Goal: Task Accomplishment & Management: Use online tool/utility

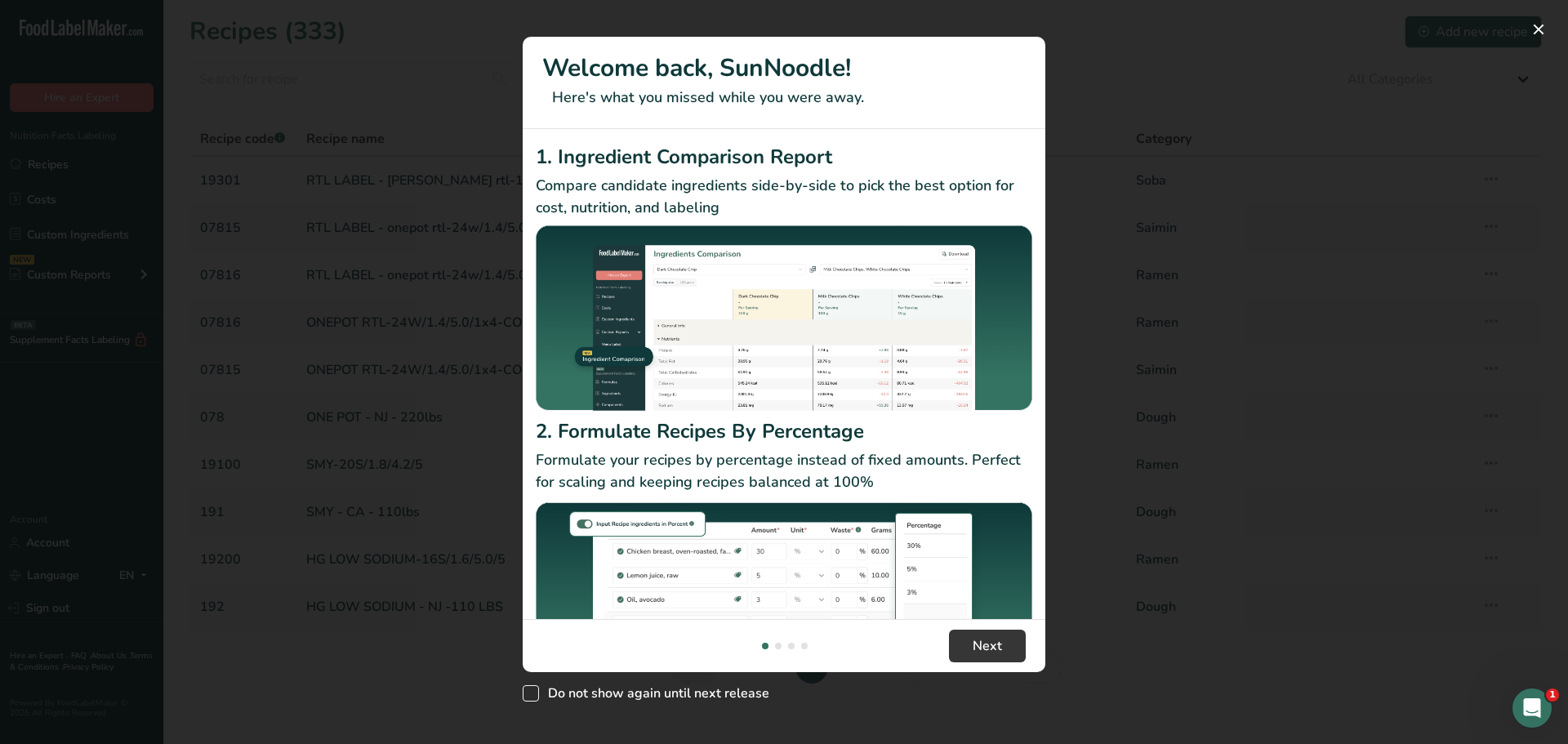
click at [528, 688] on span "New Features" at bounding box center [531, 693] width 16 height 16
click at [528, 688] on input "Do not show again until next release" at bounding box center [528, 694] width 11 height 11
checkbox input "true"
click at [987, 633] on button "Next" at bounding box center [988, 645] width 77 height 32
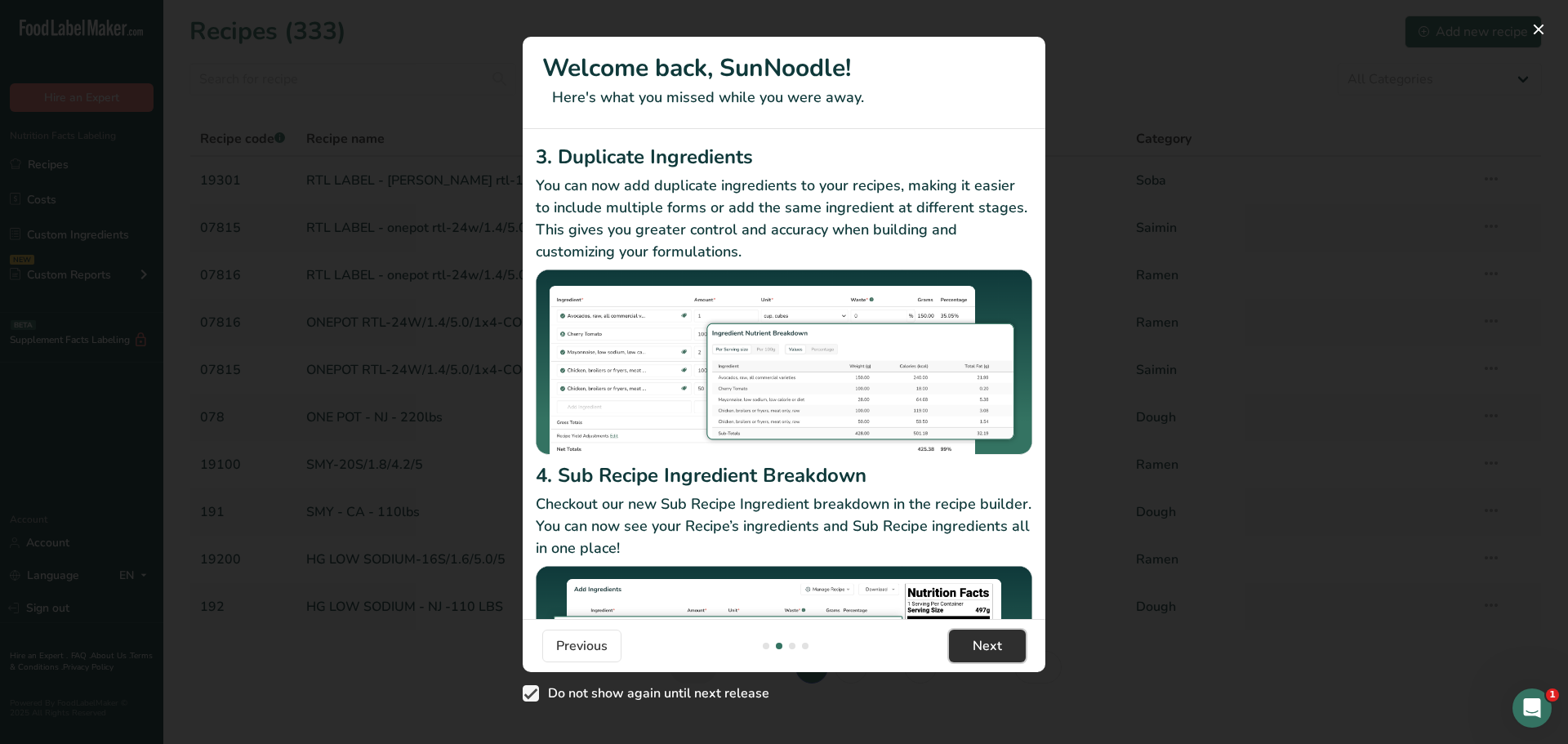
click at [988, 655] on span "Next" at bounding box center [987, 646] width 30 height 20
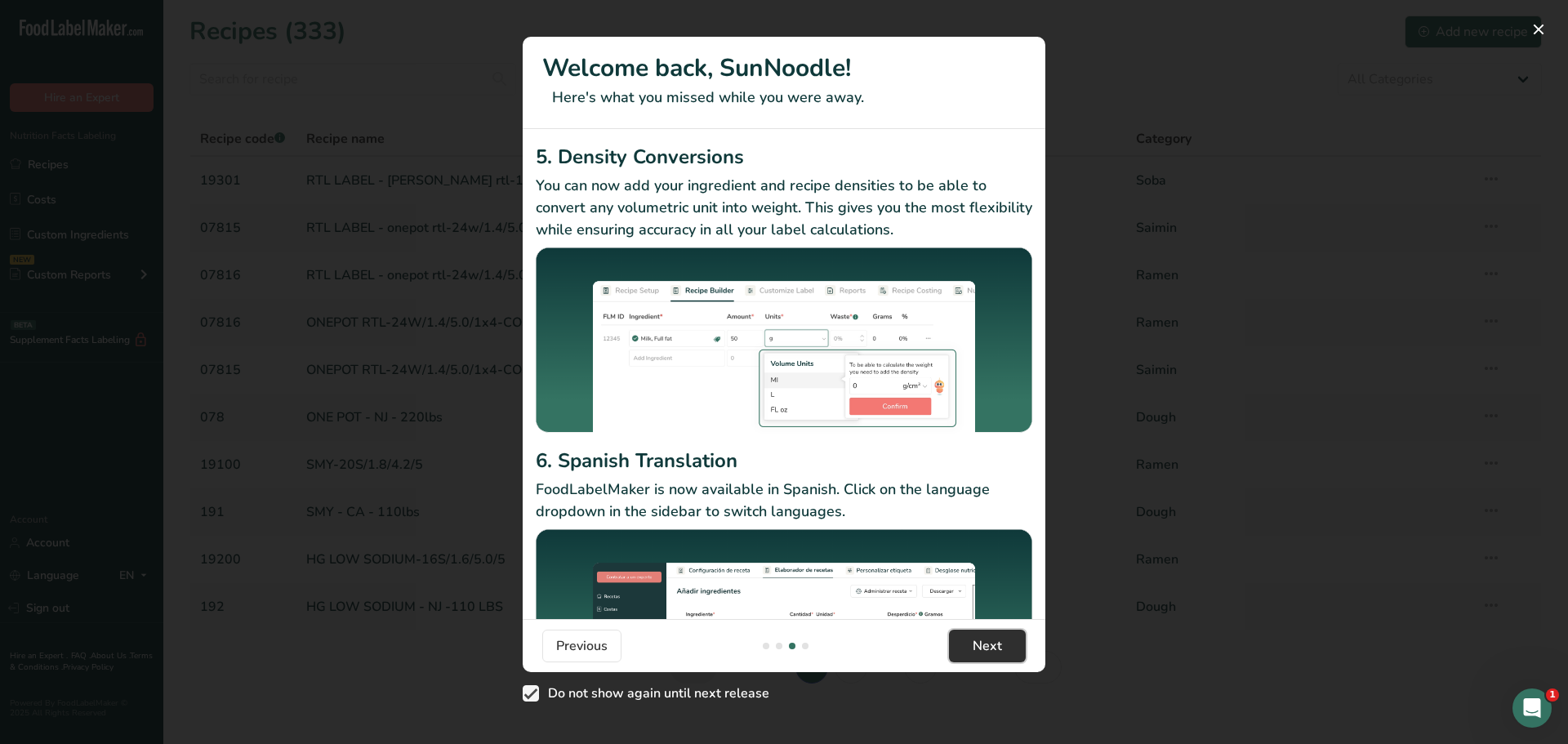
click at [988, 655] on span "Next" at bounding box center [987, 646] width 30 height 20
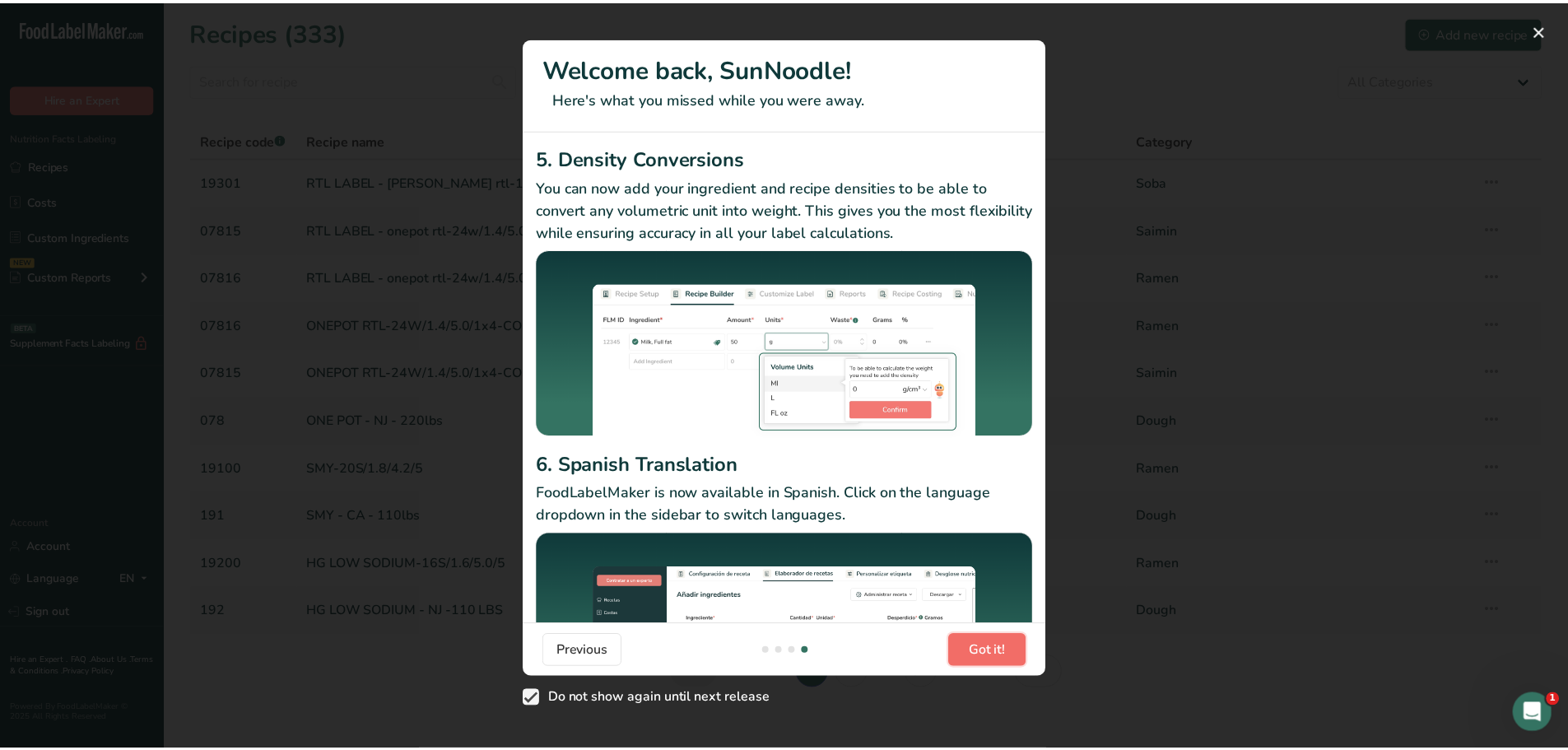
scroll to position [0, 1580]
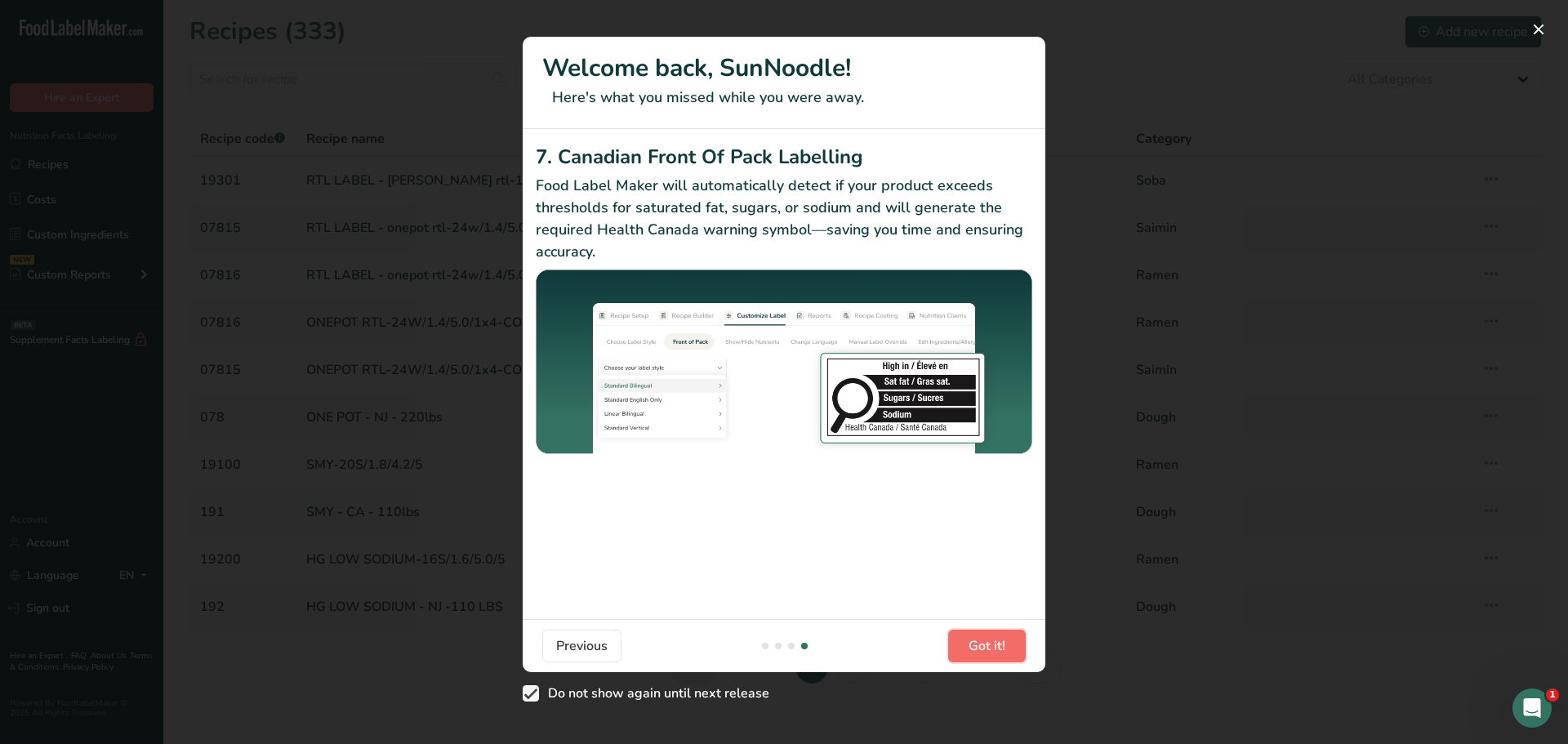
click at [988, 655] on span "Got it!" at bounding box center [986, 646] width 37 height 20
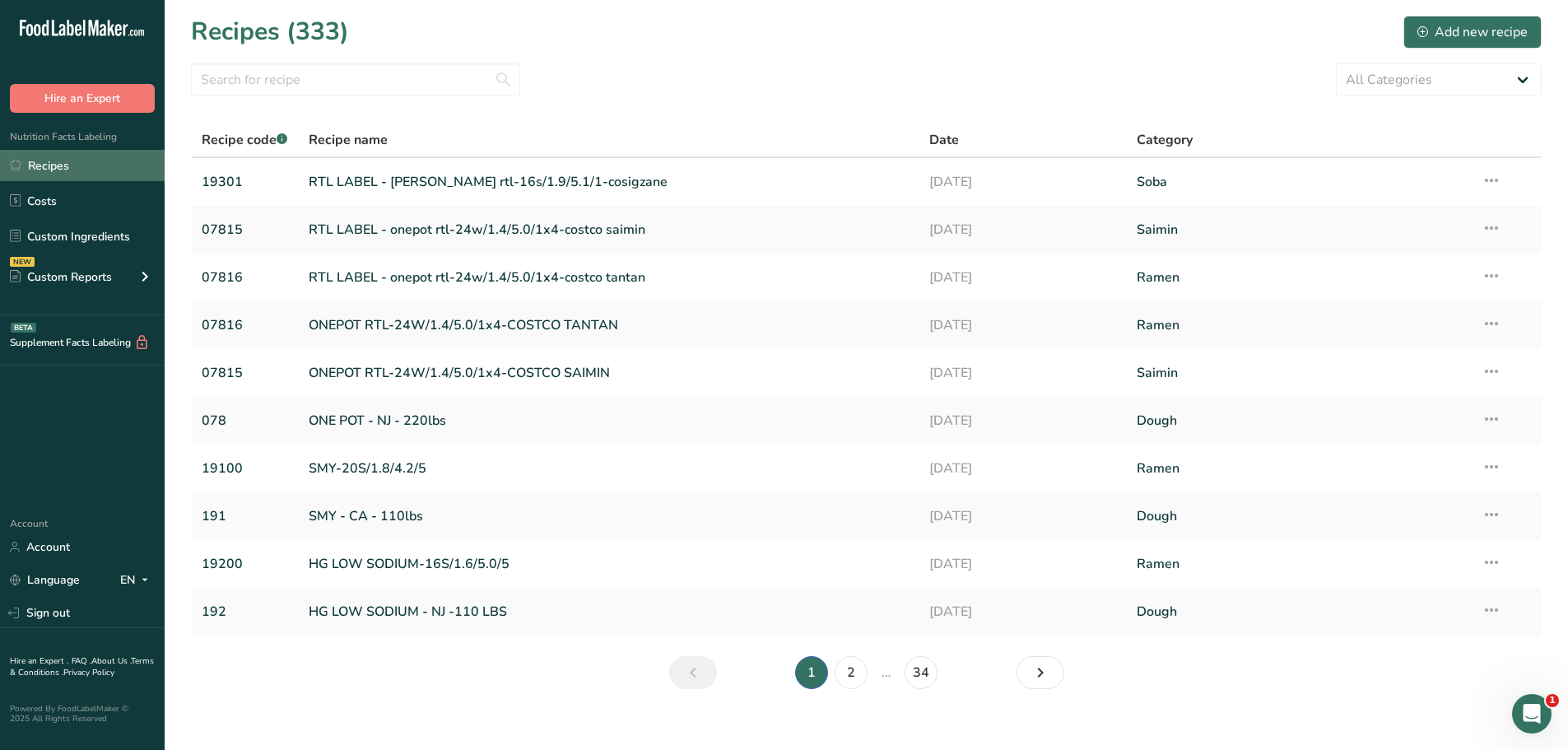
drag, startPoint x: 56, startPoint y: 171, endPoint x: 70, endPoint y: 166, distance: 14.9
click at [56, 171] on link "Recipes" at bounding box center [82, 165] width 164 height 32
click at [340, 79] on input "text" at bounding box center [355, 80] width 329 height 33
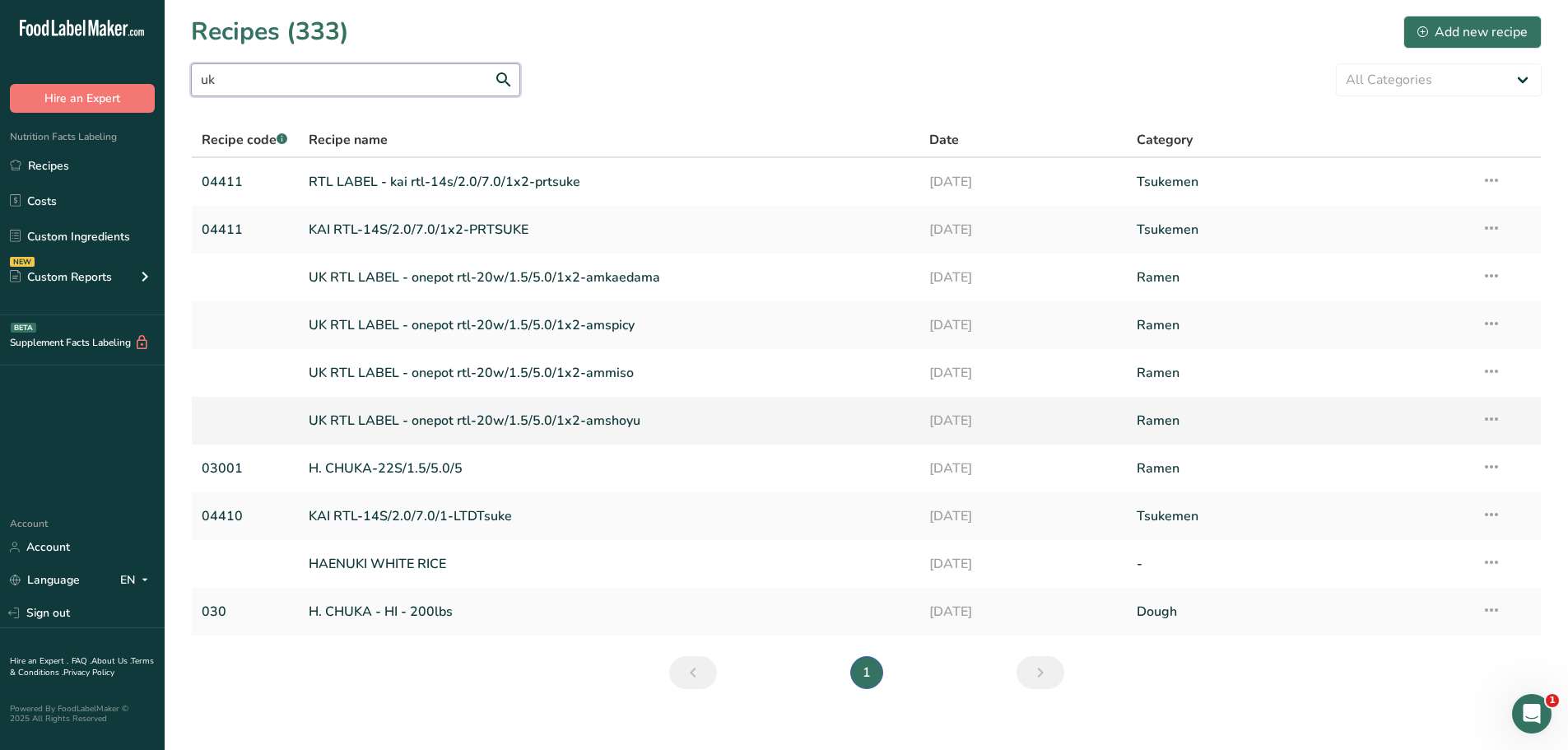
type input "uk"
click at [545, 426] on link "UK RTL LABEL - onepot rtl-20w/1.5/5.0/1x2-amshoyu" at bounding box center [610, 420] width 602 height 34
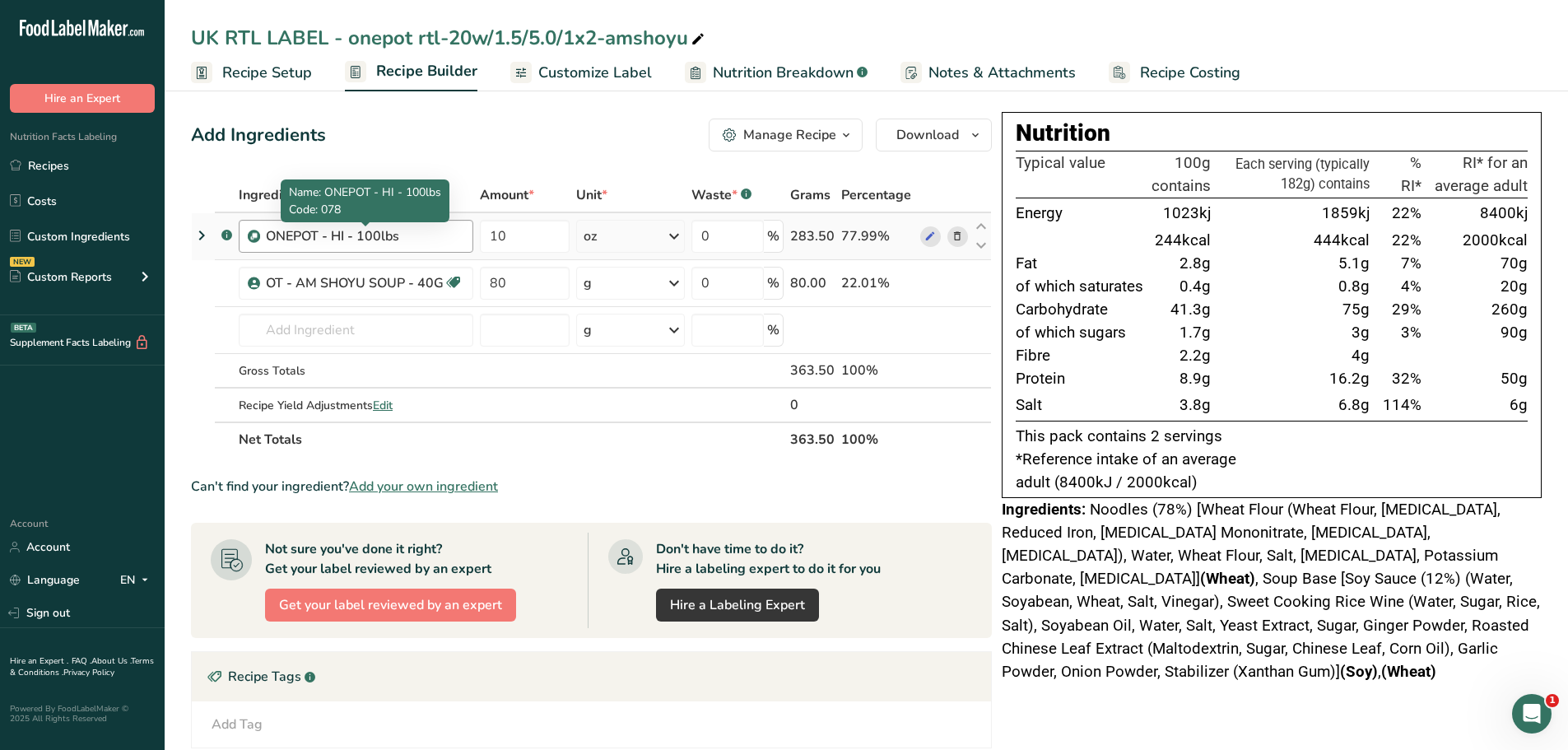
click at [298, 240] on div "ONEPOT - HI - 100lbs" at bounding box center [364, 237] width 198 height 20
click at [365, 239] on div "ONEPOT - HI - 100lbs" at bounding box center [364, 237] width 198 height 20
click at [422, 231] on div "ONEPOT - HI - 100lbs" at bounding box center [364, 237] width 198 height 20
click at [420, 234] on div "ONEPOT - HI - 100lbs" at bounding box center [364, 237] width 198 height 20
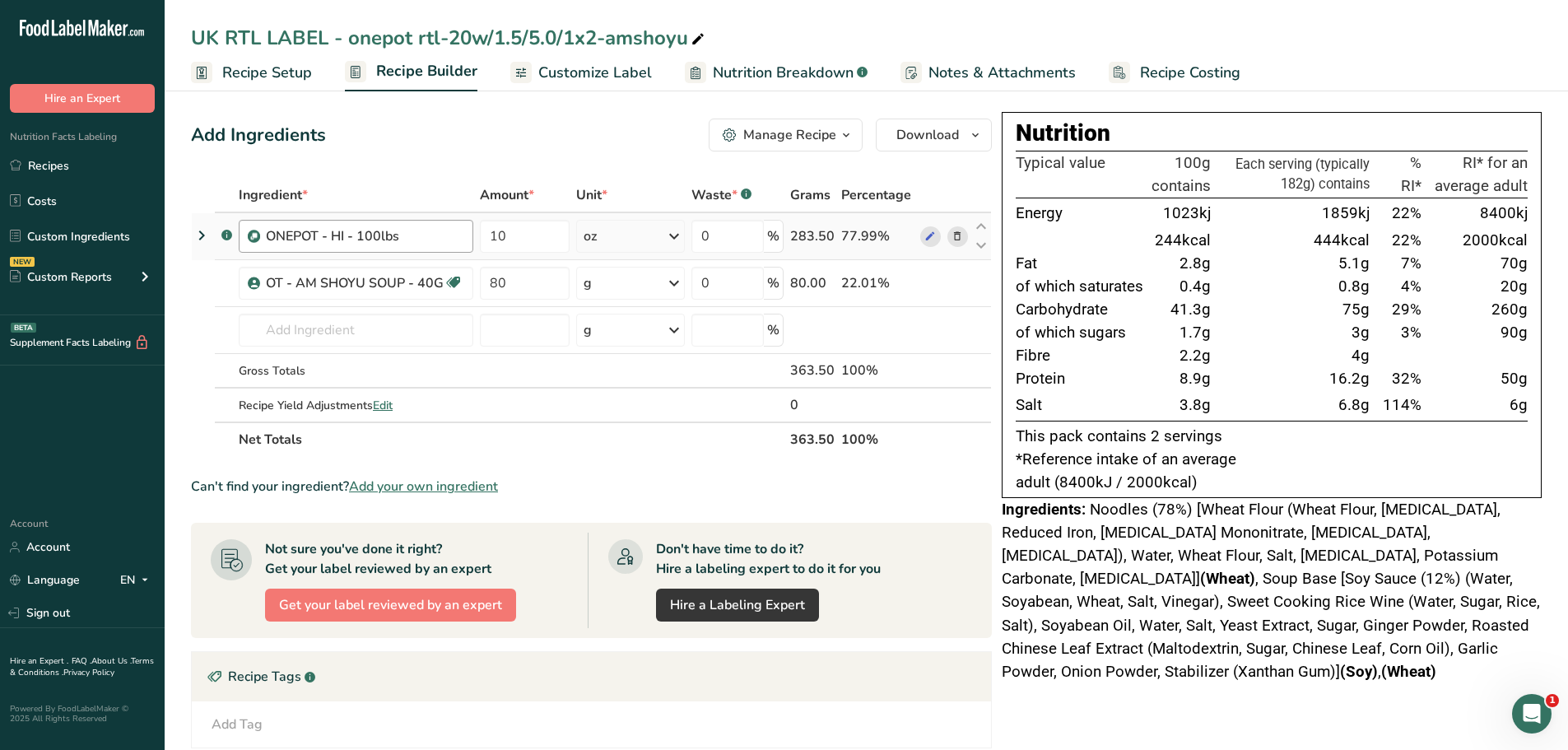
click at [399, 231] on div "ONEPOT - HI - 100lbs" at bounding box center [364, 237] width 198 height 20
click at [297, 230] on div "ONEPOT - HI - 100lbs" at bounding box center [364, 237] width 198 height 20
click at [925, 237] on icon at bounding box center [929, 236] width 12 height 17
click at [202, 237] on icon at bounding box center [201, 235] width 20 height 30
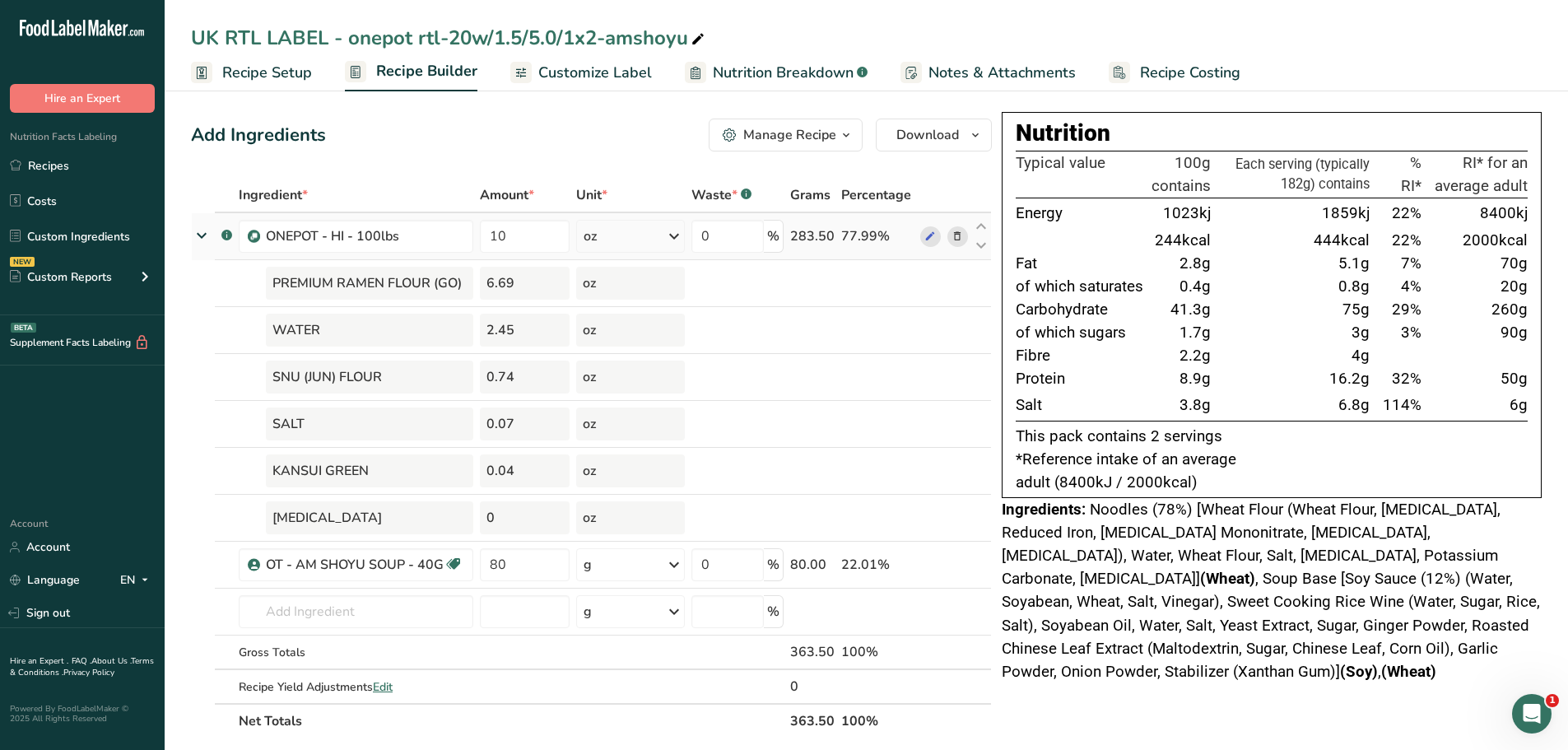
click at [202, 237] on icon at bounding box center [201, 236] width 30 height 20
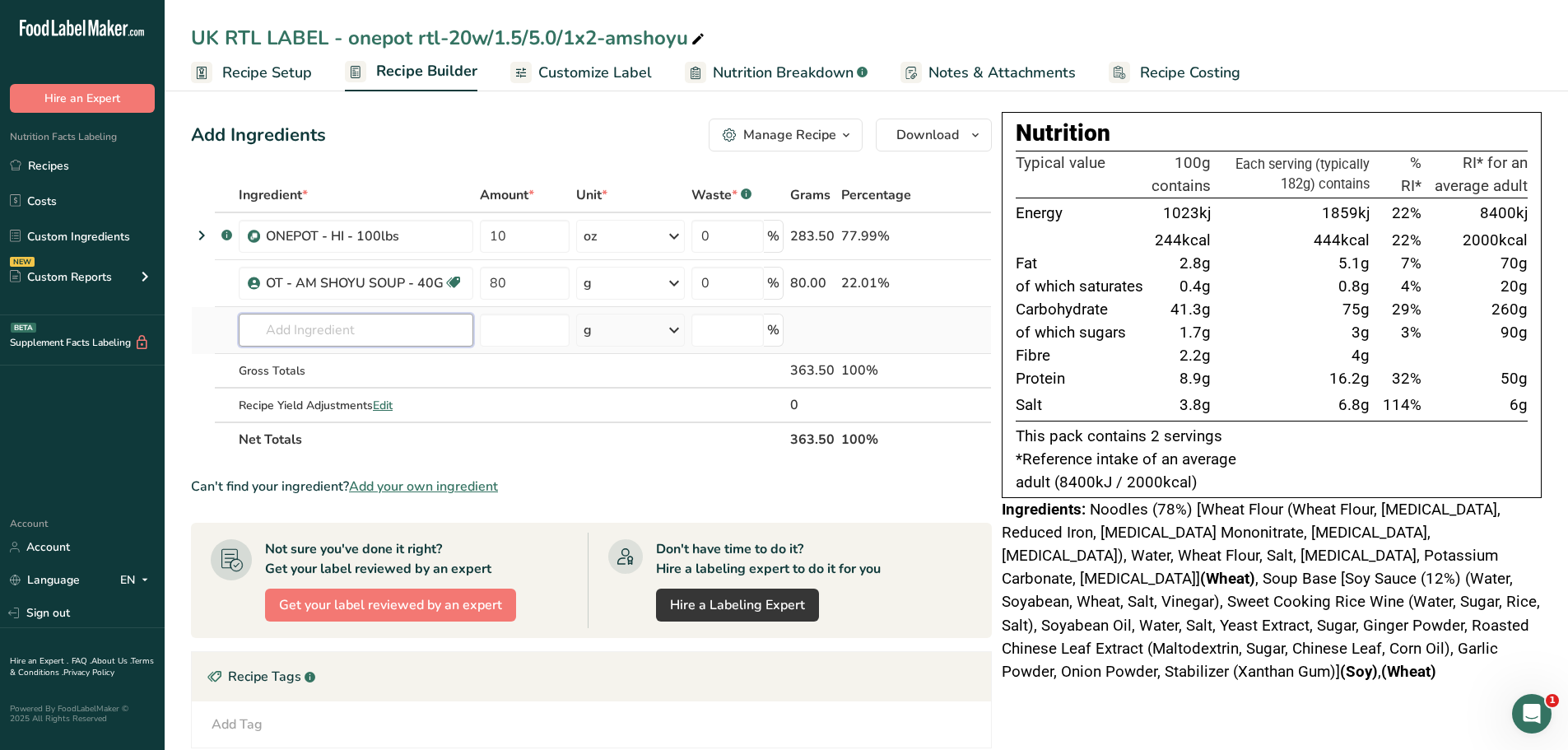
click at [294, 337] on input "text" at bounding box center [356, 330] width 235 height 33
type input "onep"
click at [384, 421] on p "ONE POT - NJ - 220lbs" at bounding box center [319, 417] width 134 height 17
type input "ONE POT - NJ - 220lbs"
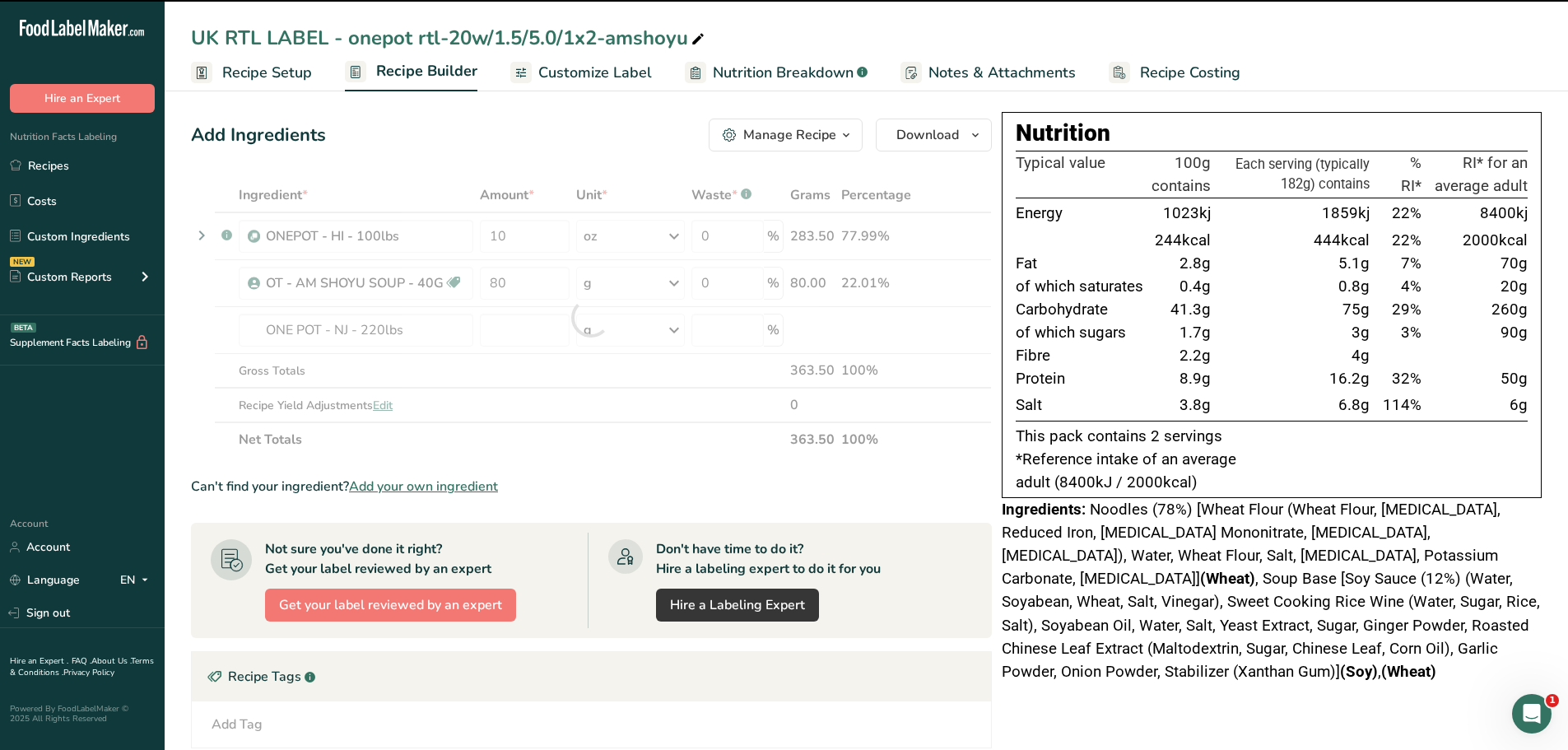
type input "0"
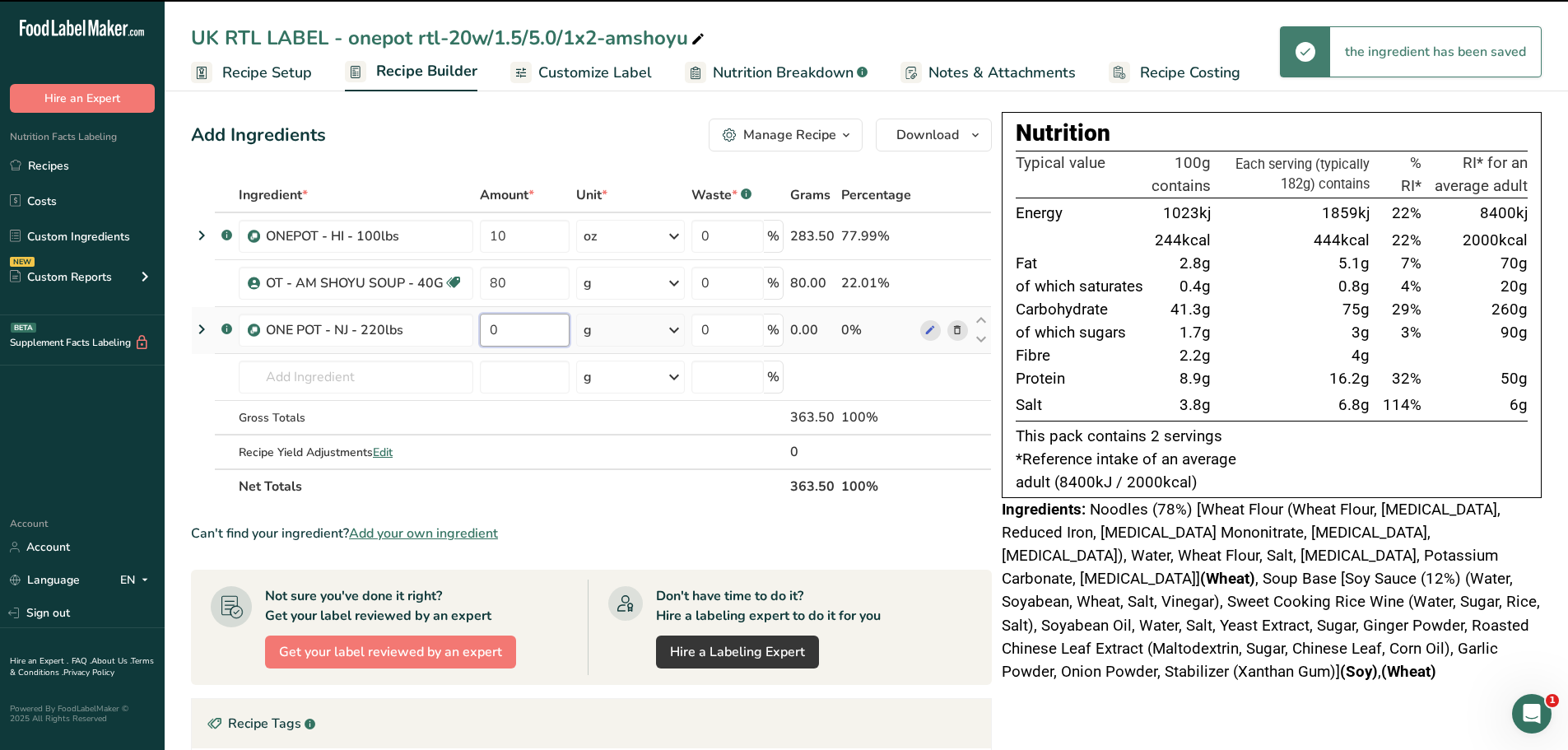
click at [538, 324] on input "0" at bounding box center [524, 330] width 89 height 33
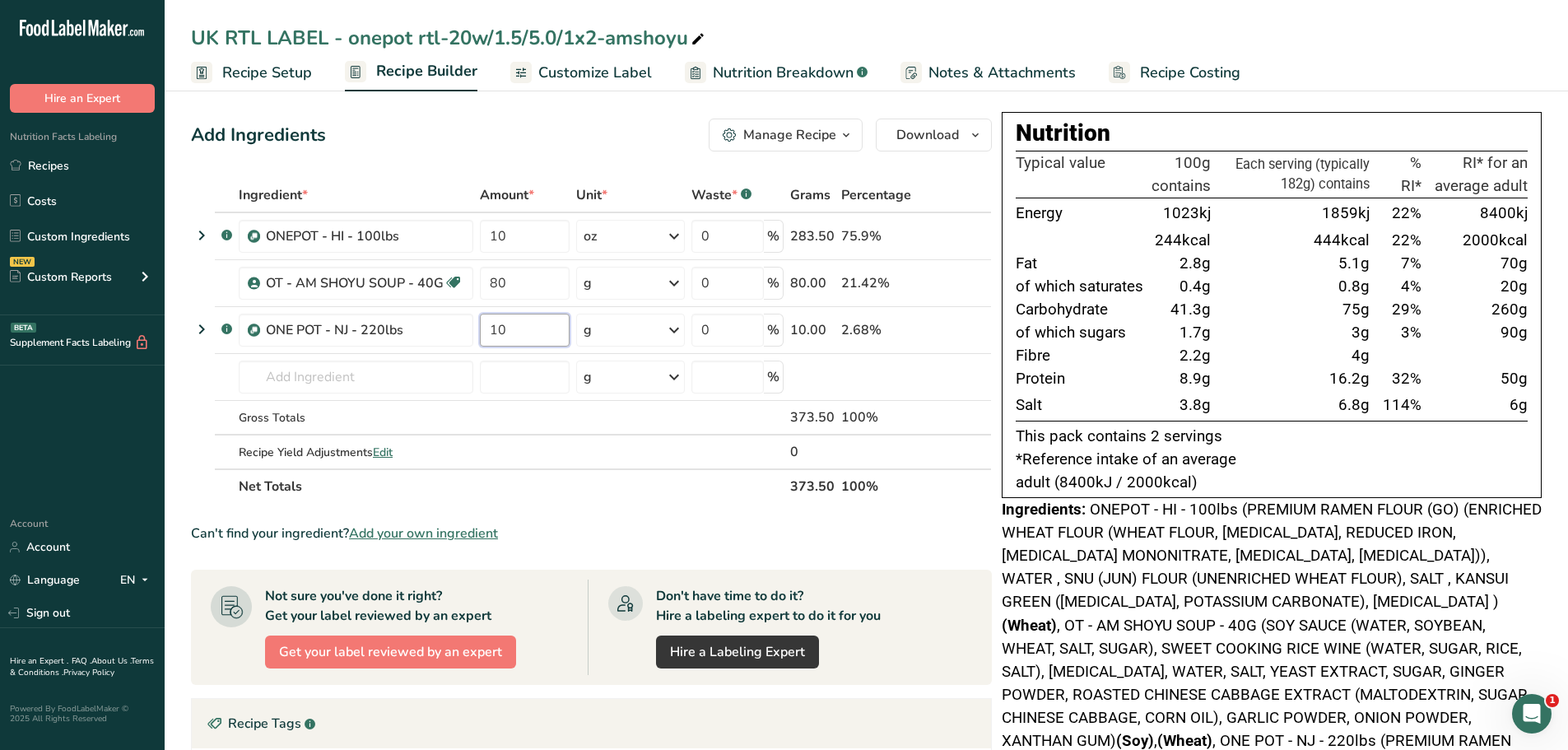
type input "10"
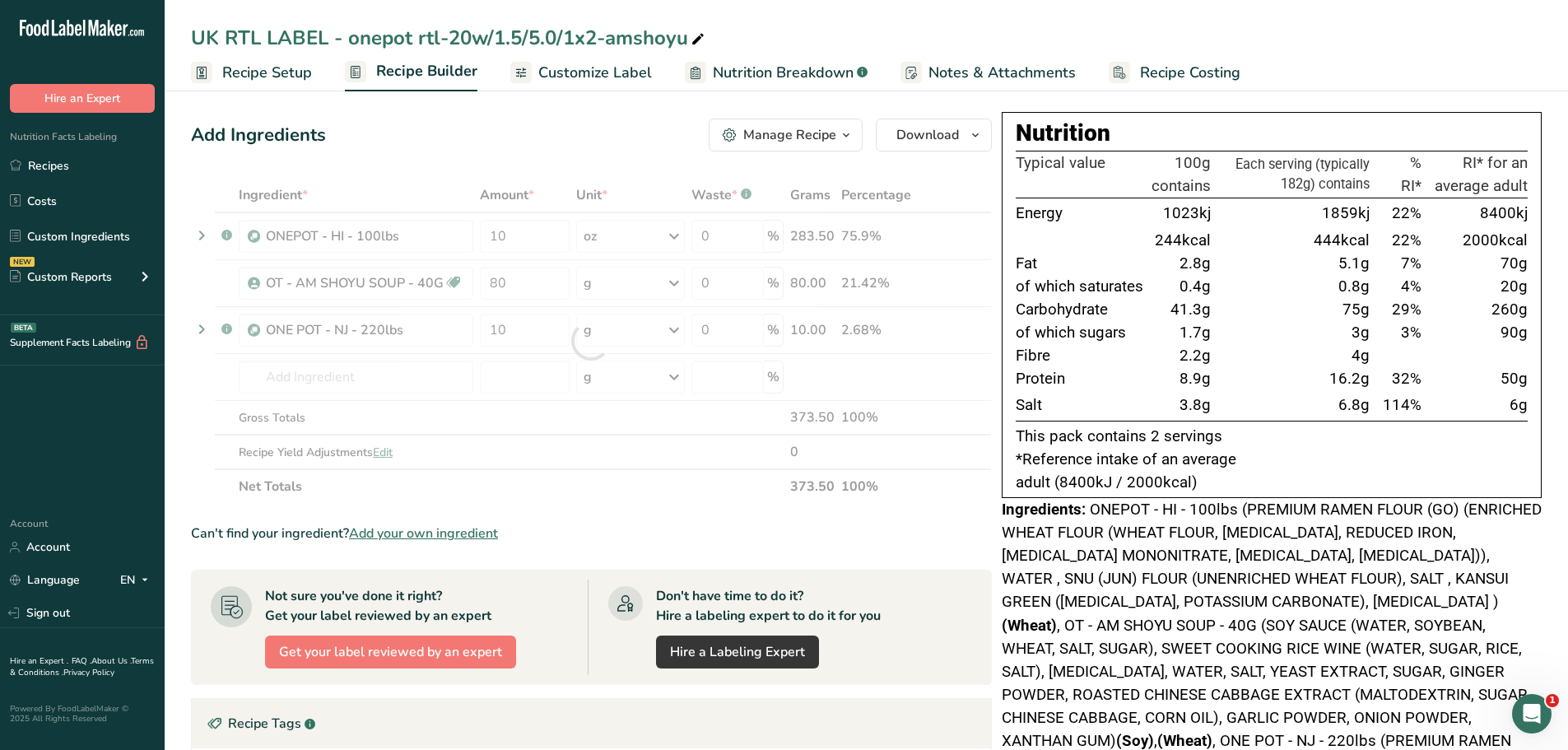
click at [661, 479] on div "Ingredient * Amount * Unit * Waste * .a-a{fill:#347362;}.b-a{fill:#fff;} Grams …" at bounding box center [591, 341] width 800 height 326
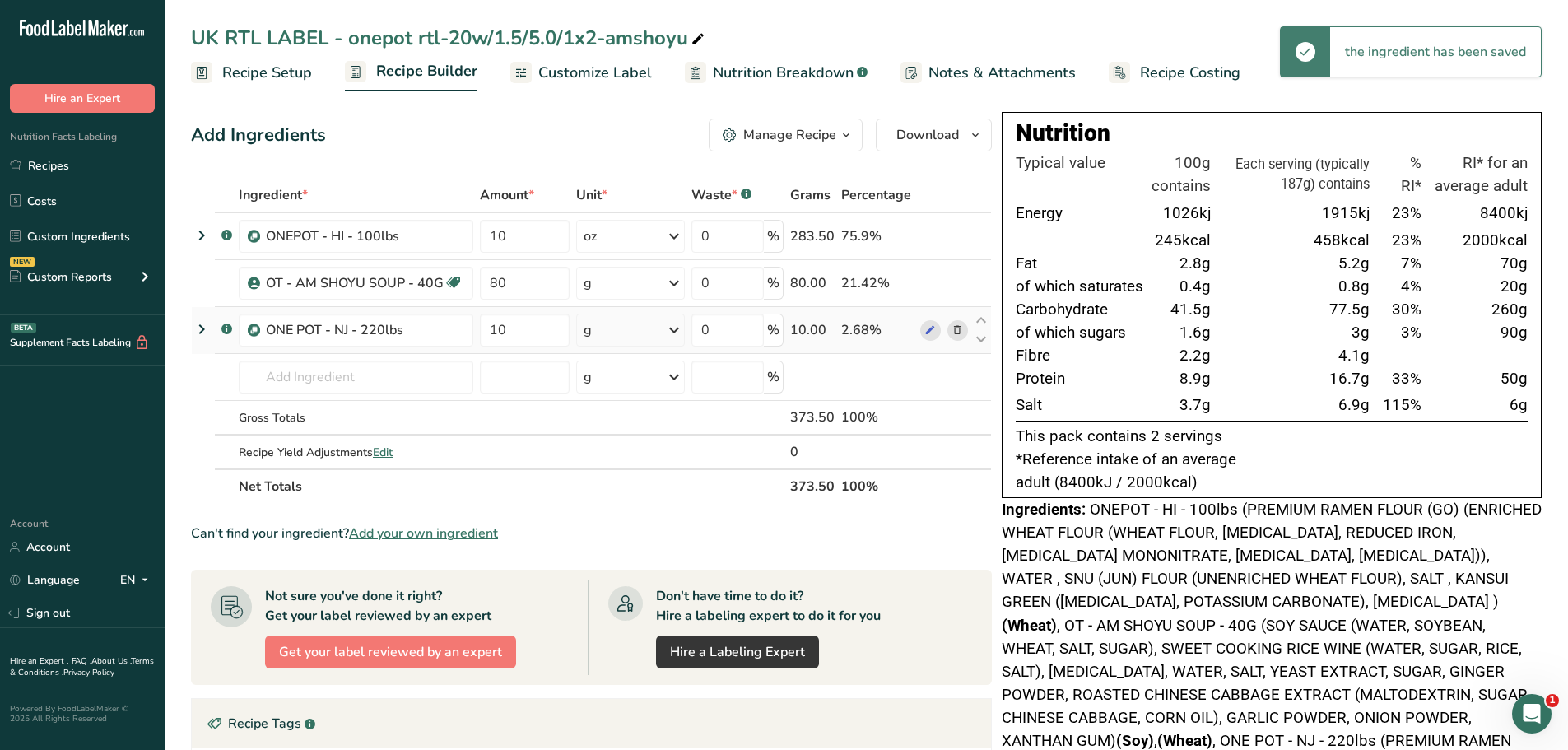
click at [680, 328] on icon at bounding box center [674, 330] width 20 height 30
click at [630, 458] on div "See more" at bounding box center [655, 460] width 138 height 17
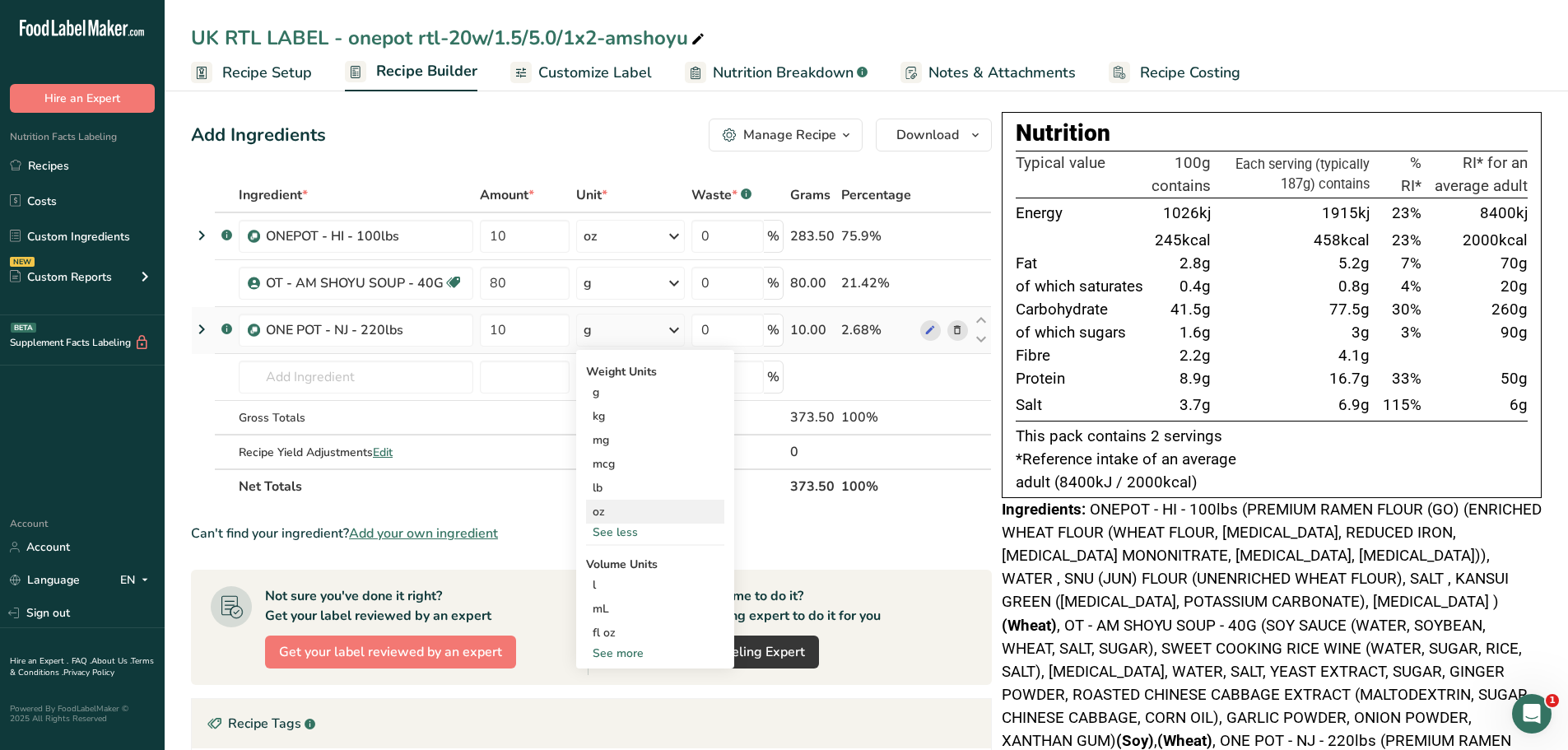
click at [626, 511] on div "oz" at bounding box center [655, 511] width 138 height 23
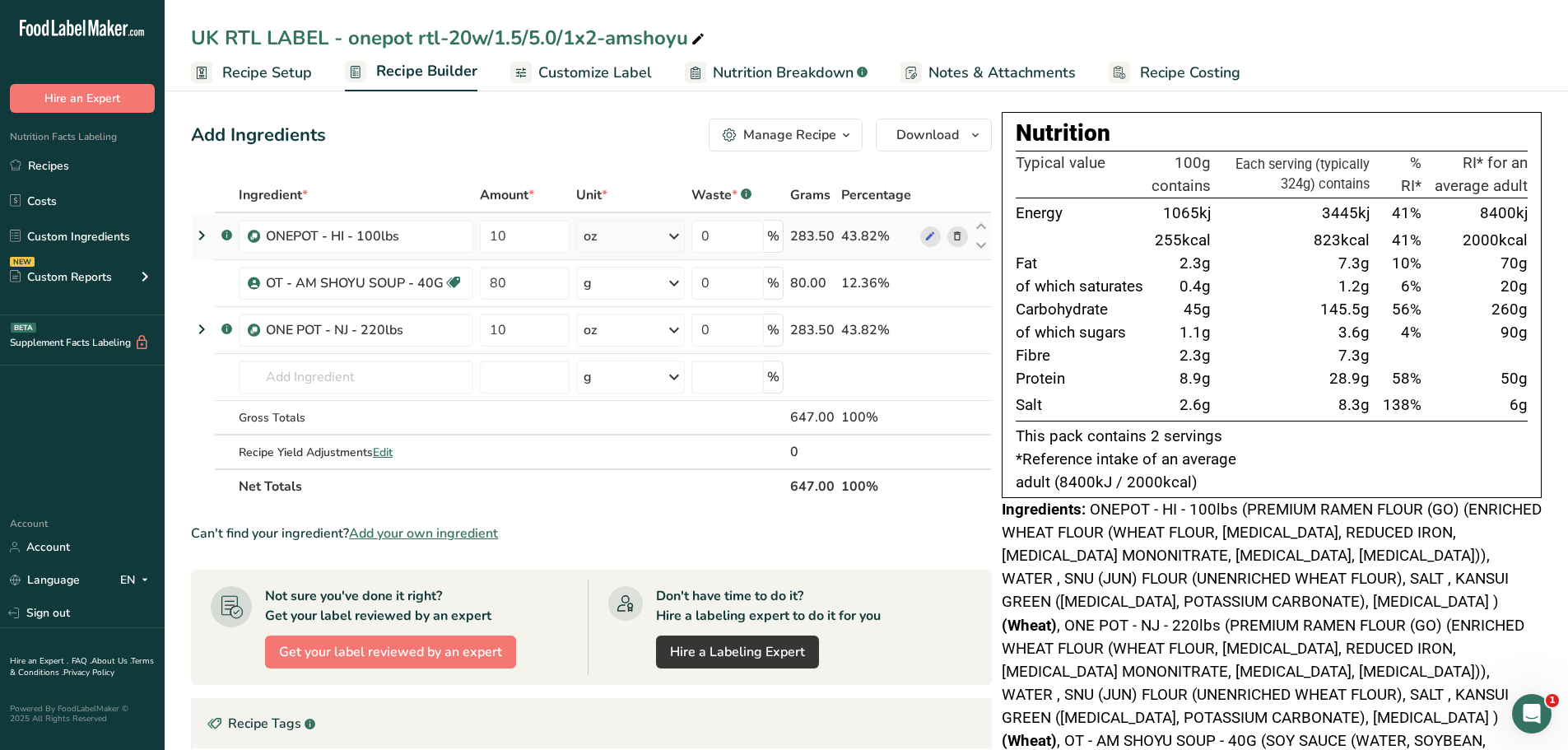
click at [957, 231] on icon at bounding box center [957, 236] width 12 height 17
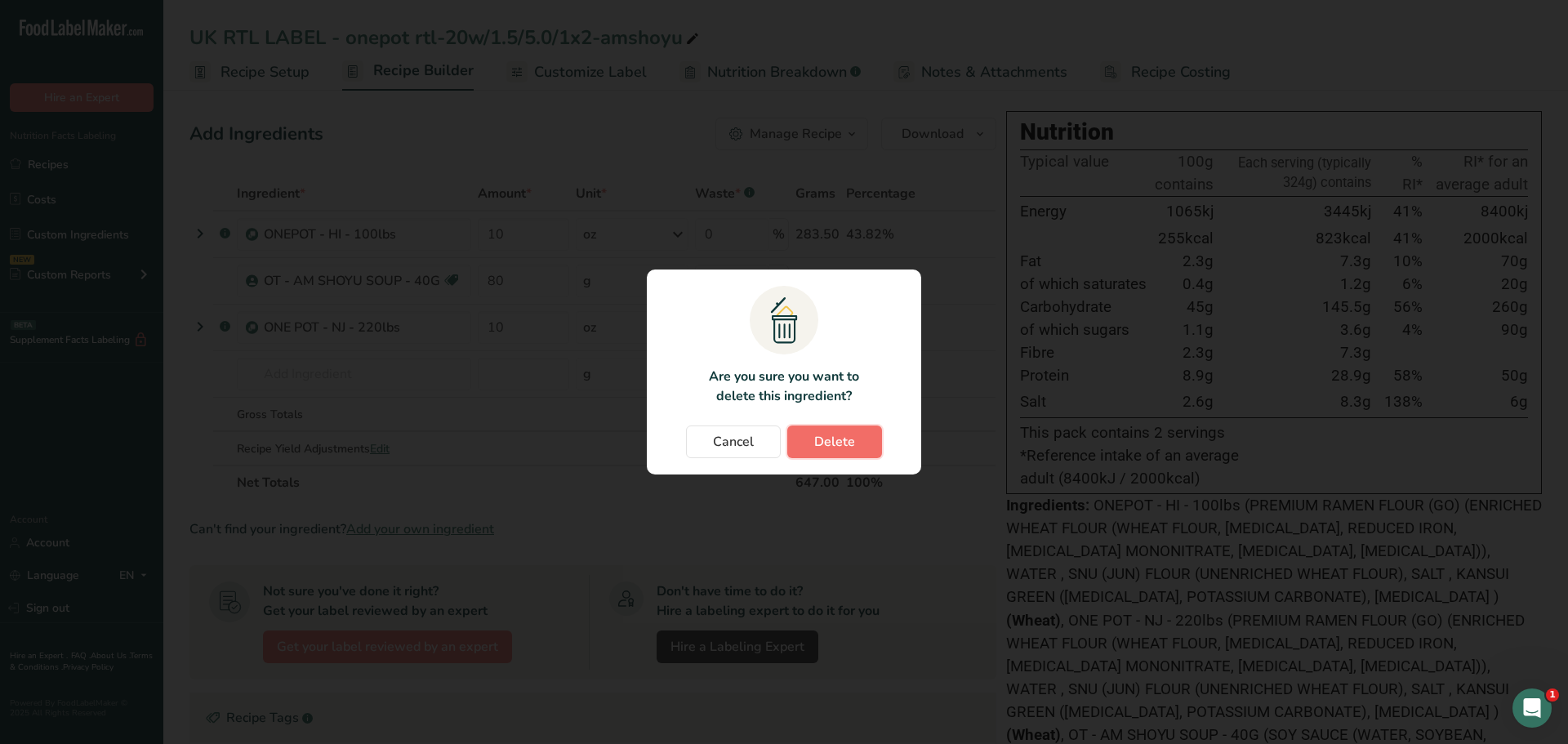
click at [826, 437] on span "Delete" at bounding box center [835, 442] width 41 height 20
type input "80"
type input "10"
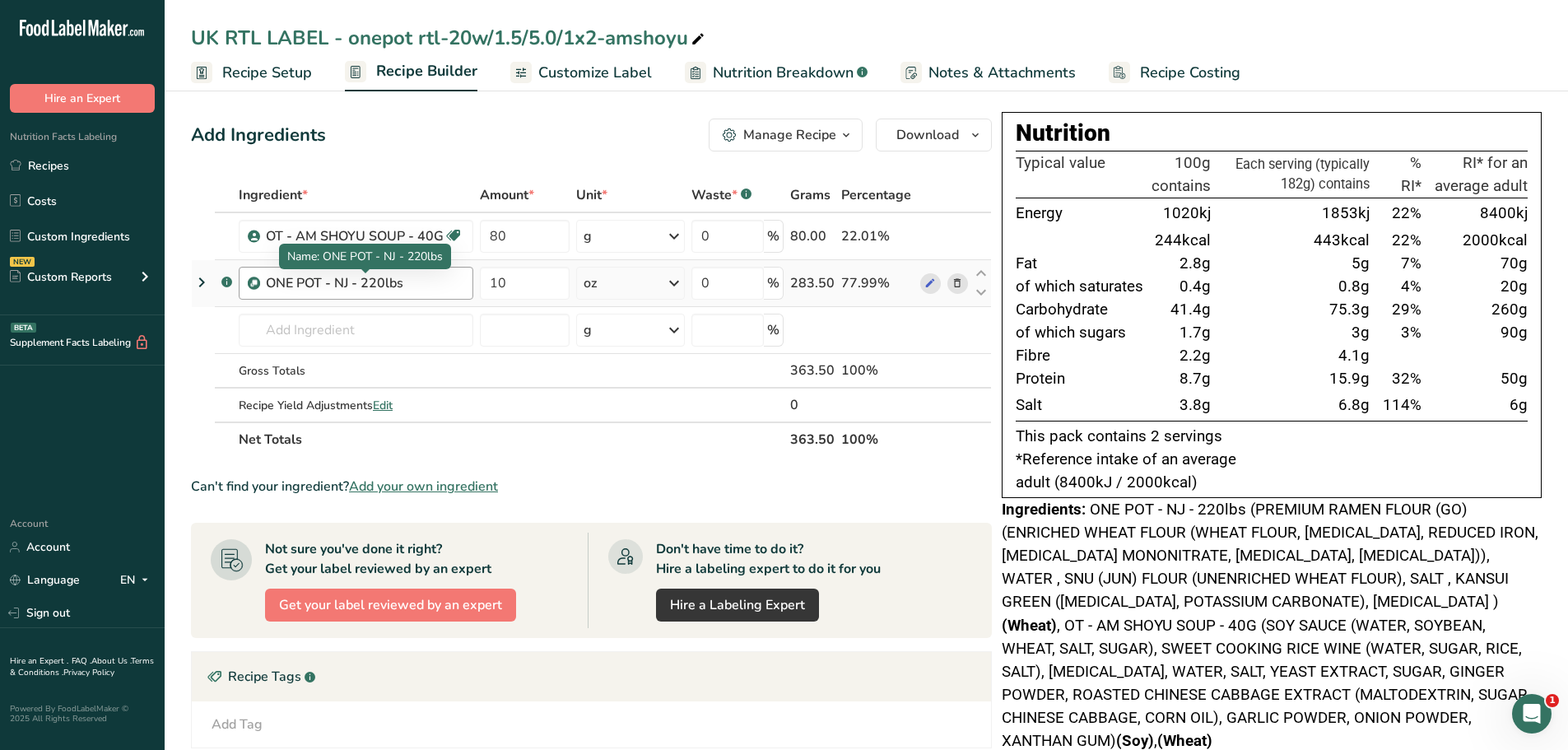
click at [352, 291] on div "ONE POT - NJ - 220lbs" at bounding box center [364, 283] width 198 height 20
click at [338, 277] on div "ONE POT - NJ - 220lbs" at bounding box center [364, 283] width 198 height 20
click at [963, 281] on icon at bounding box center [957, 283] width 12 height 17
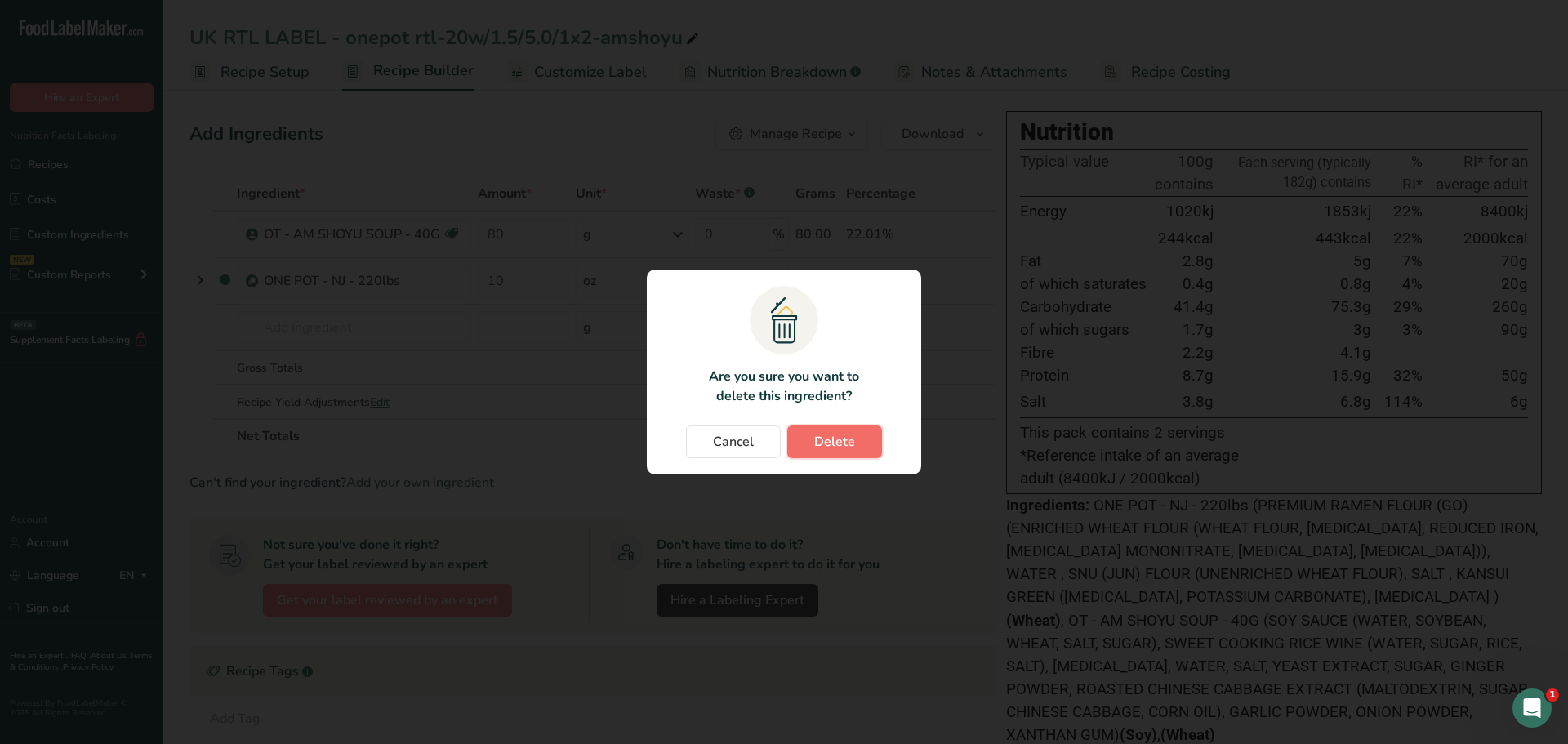
click at [840, 441] on span "Delete" at bounding box center [835, 442] width 41 height 20
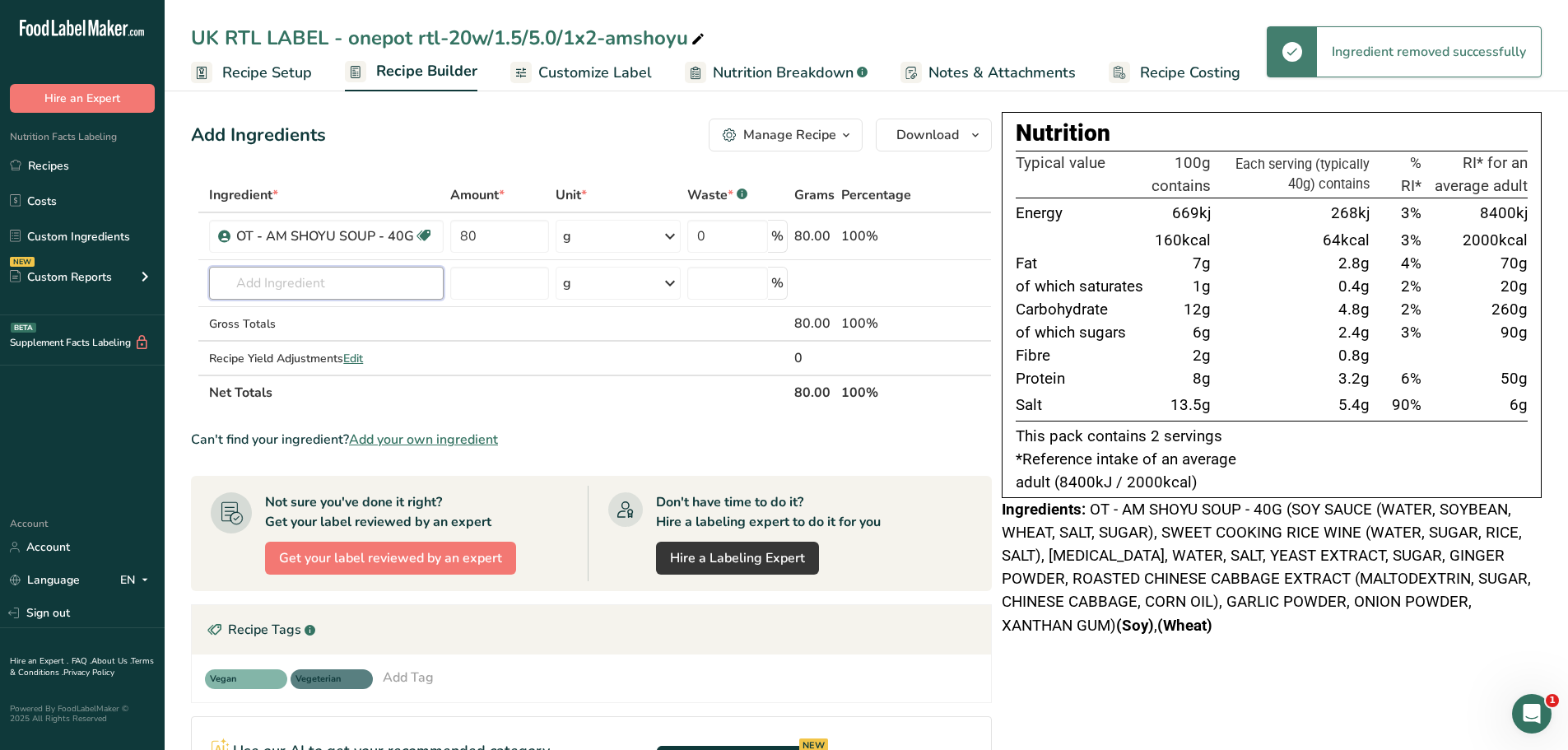
click at [346, 281] on input "text" at bounding box center [326, 283] width 235 height 33
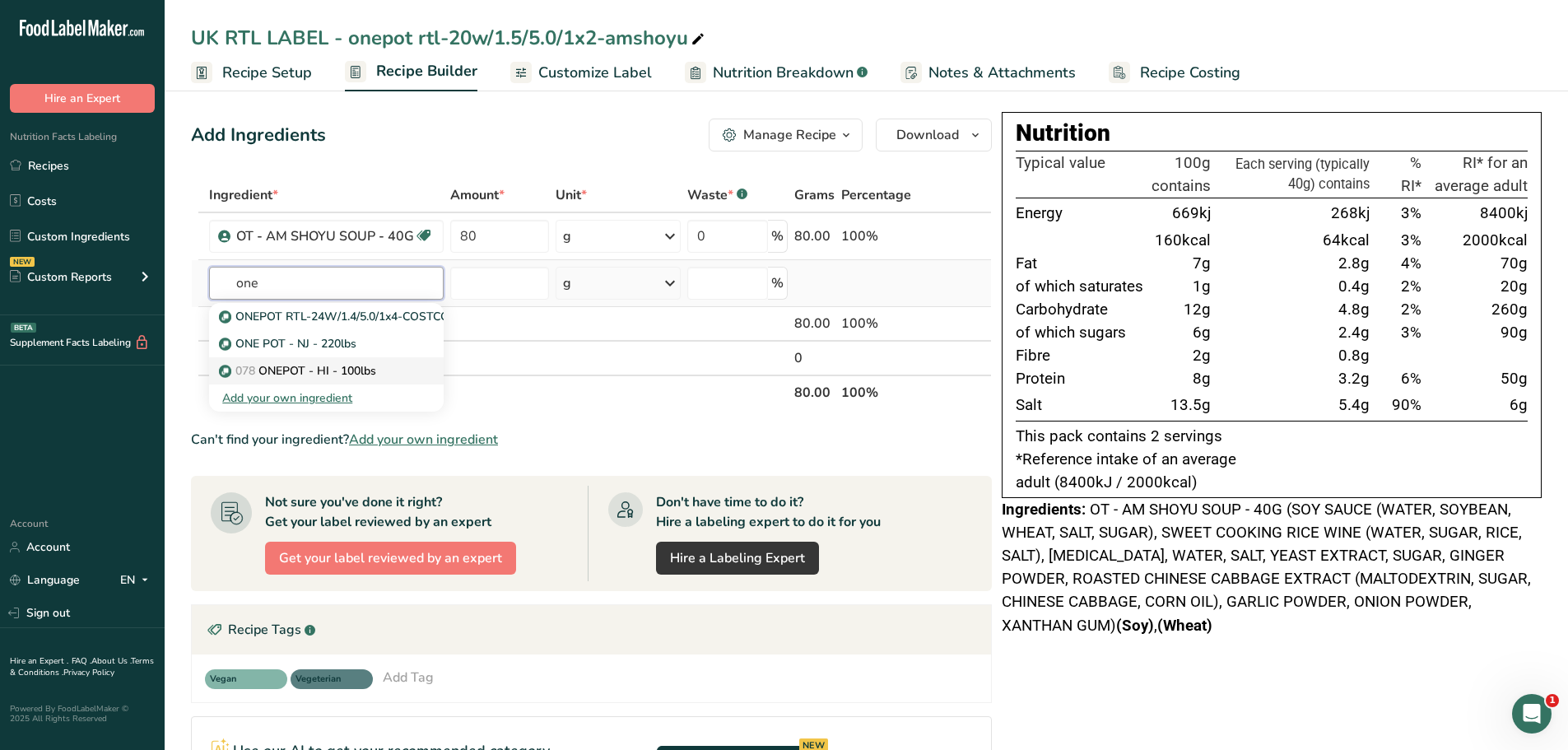
type input "one"
click at [339, 362] on p "078 ONEPOT - HI - 100lbs" at bounding box center [299, 370] width 154 height 17
type input "ONEPOT - HI - 100lbs"
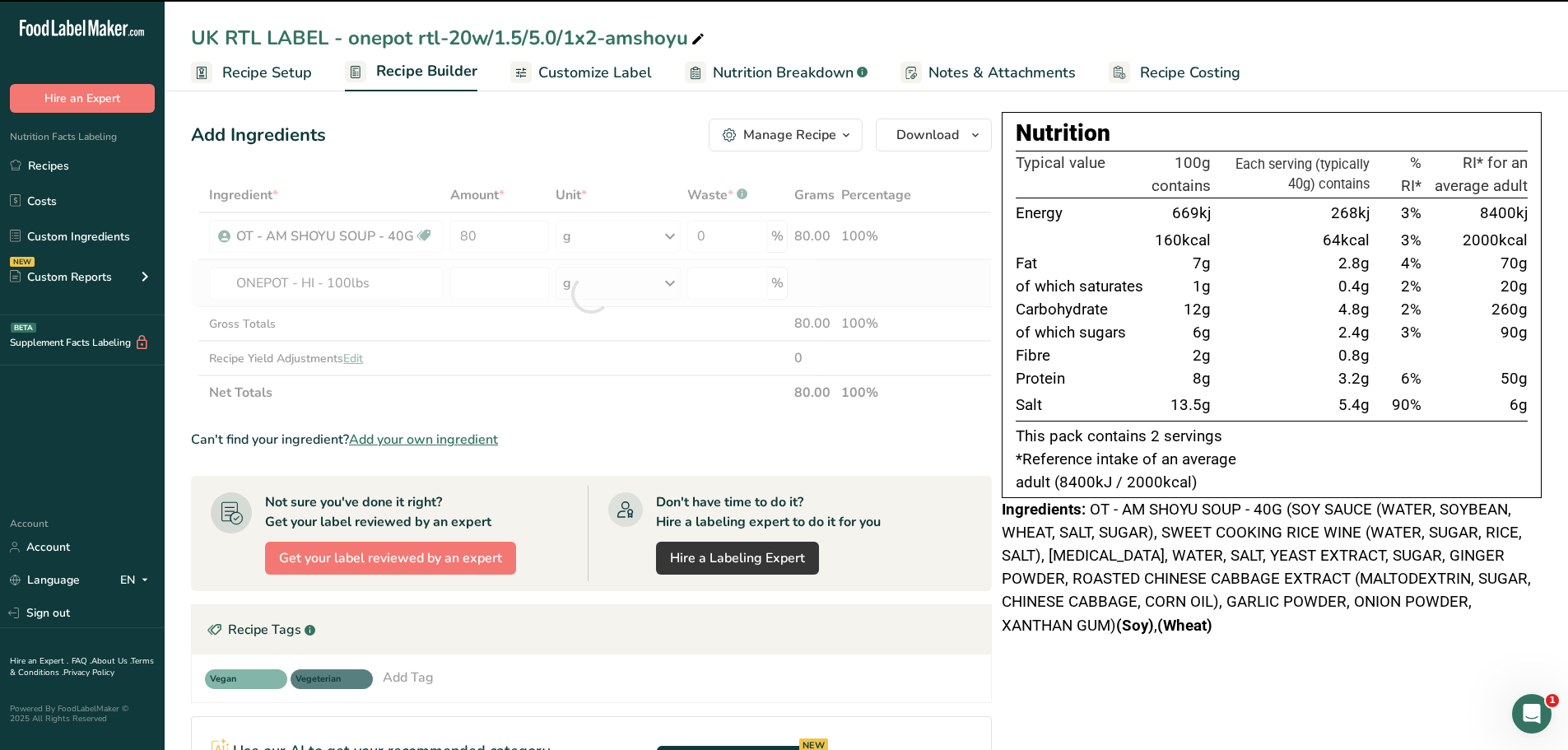
type input "0"
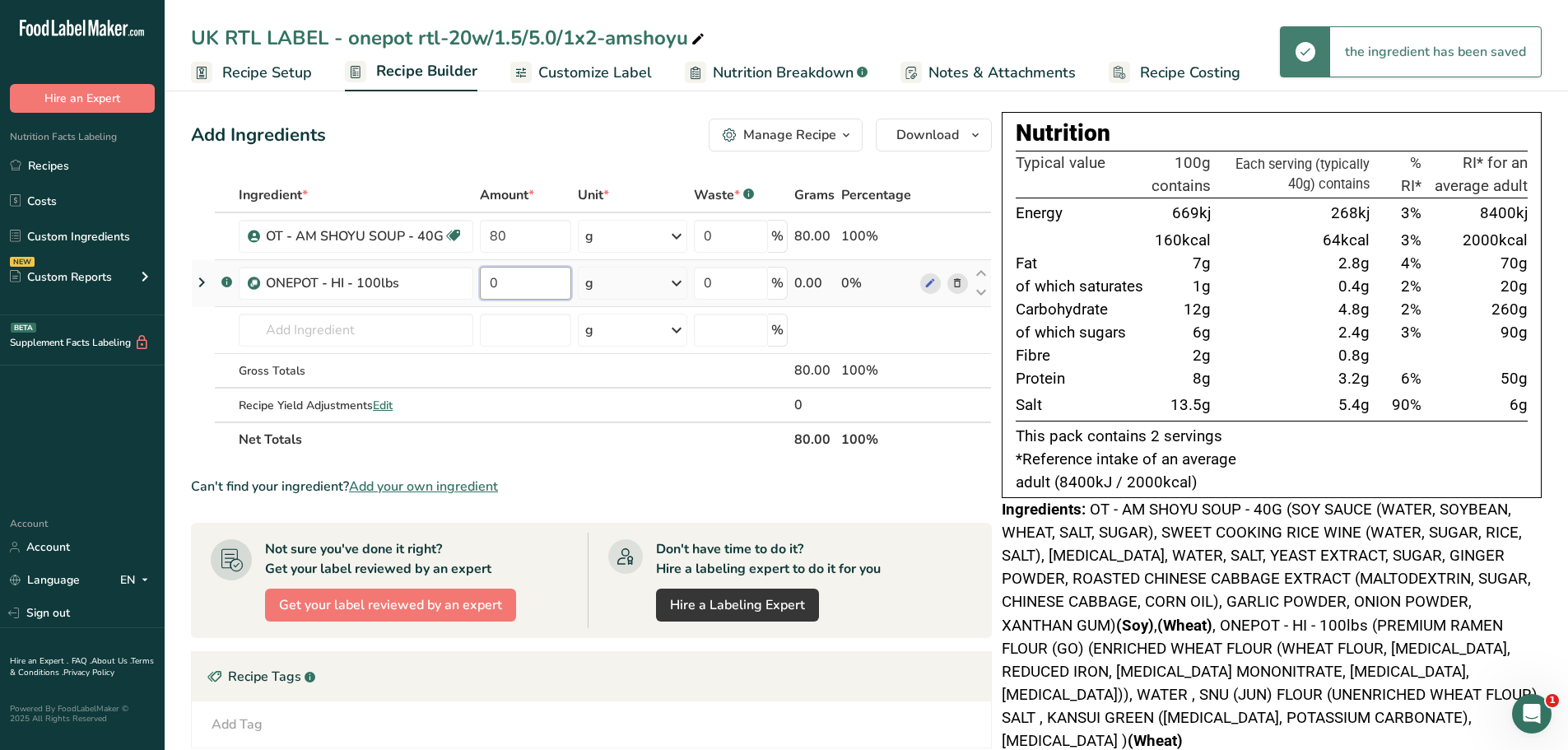
click at [540, 287] on input "0" at bounding box center [525, 283] width 91 height 33
click at [490, 282] on input "0" at bounding box center [525, 283] width 91 height 33
type input "10"
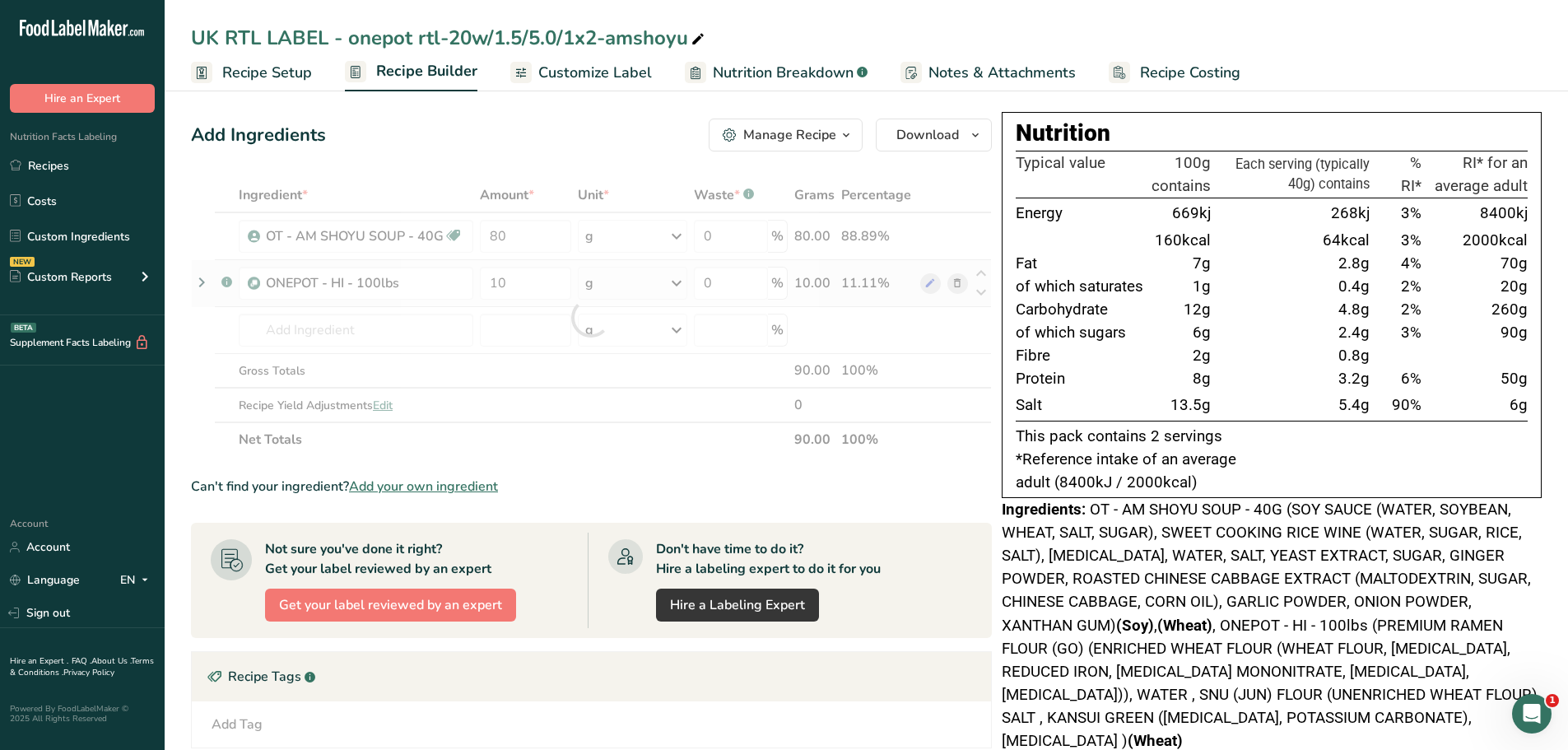
click at [660, 281] on div "Ingredient * Amount * Unit * Waste * .a-a{fill:#347362;}.b-a{fill:#fff;} Grams …" at bounding box center [591, 317] width 800 height 279
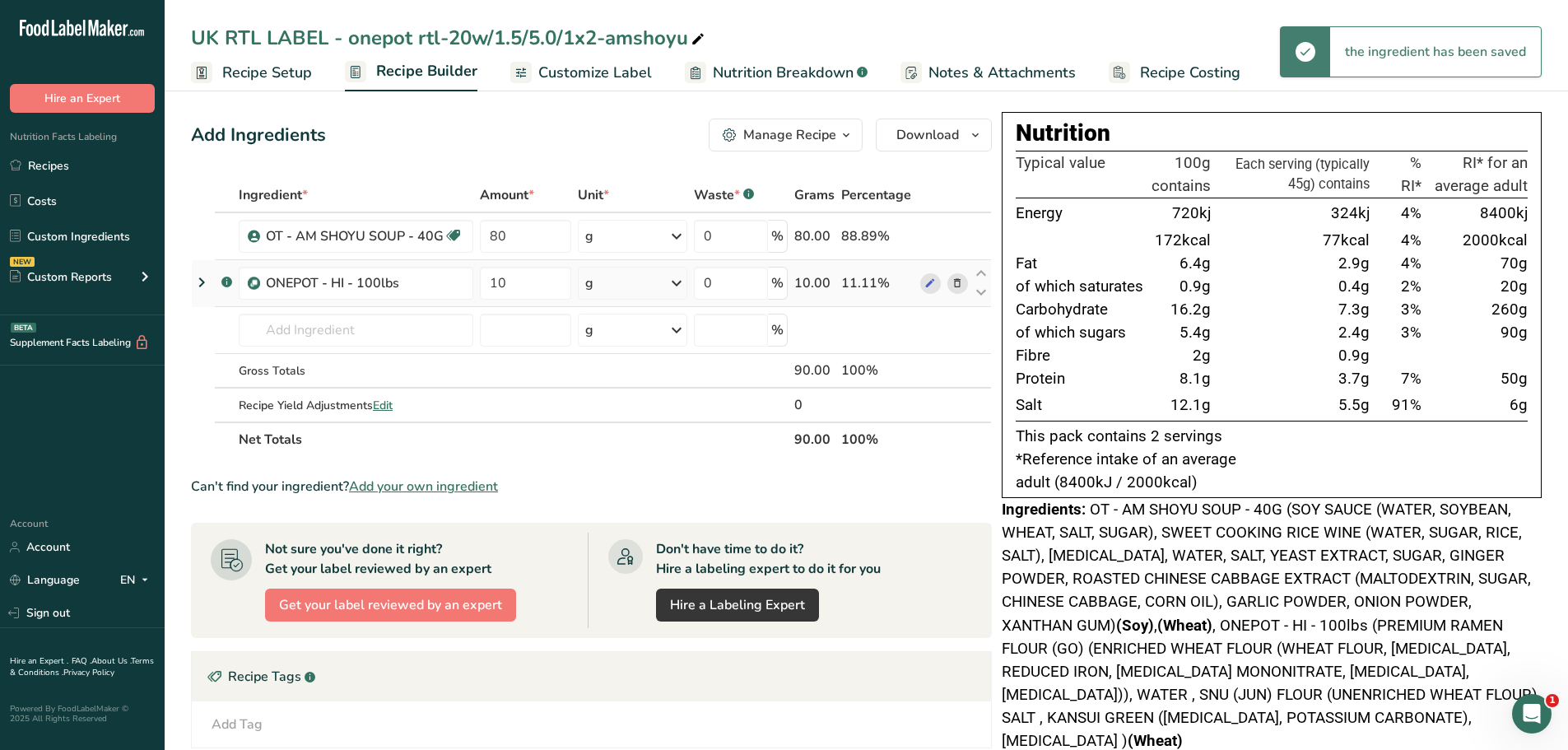
click at [660, 281] on div "g" at bounding box center [632, 283] width 109 height 33
click at [617, 410] on div "See more" at bounding box center [656, 413] width 138 height 17
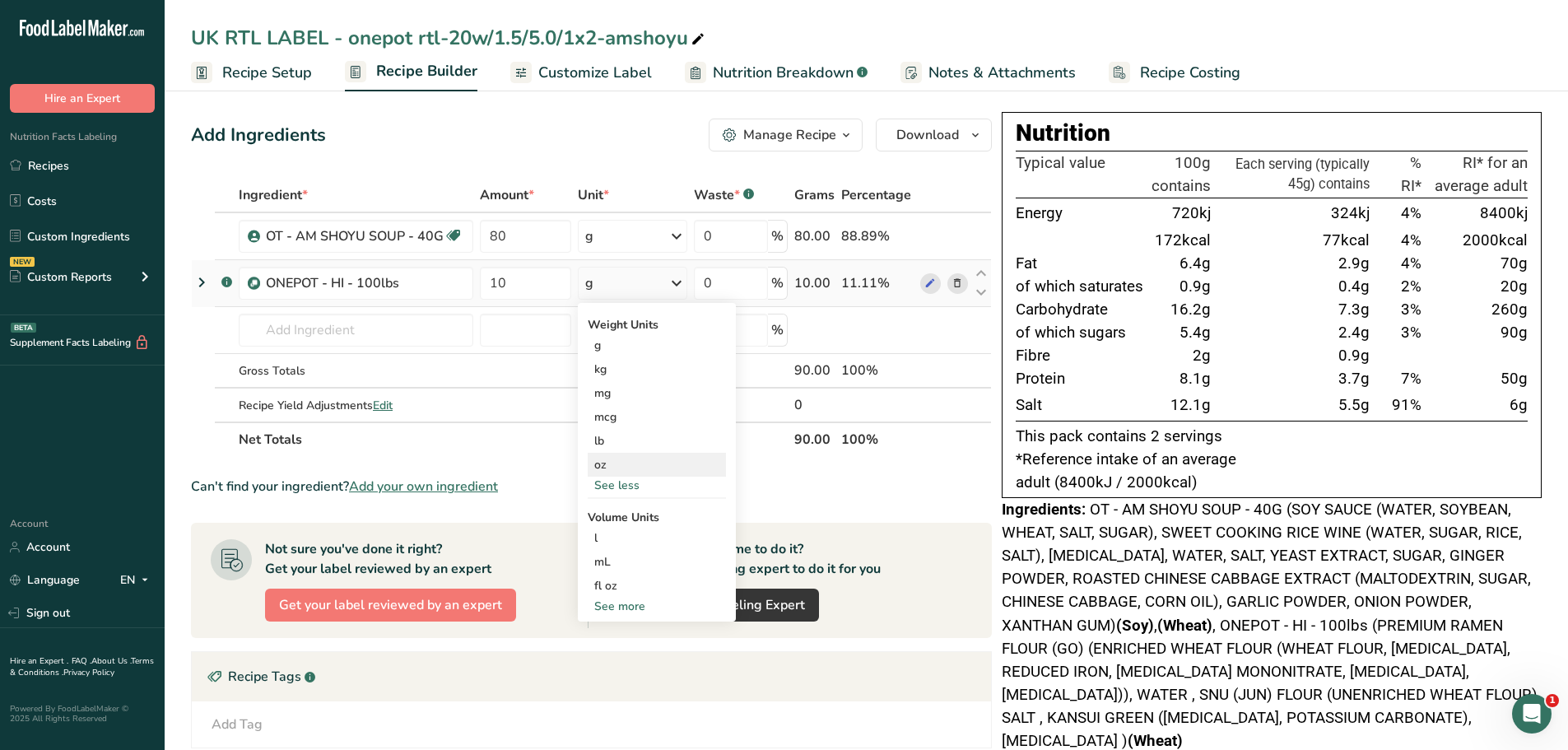
click at [606, 469] on div "oz" at bounding box center [656, 464] width 138 height 23
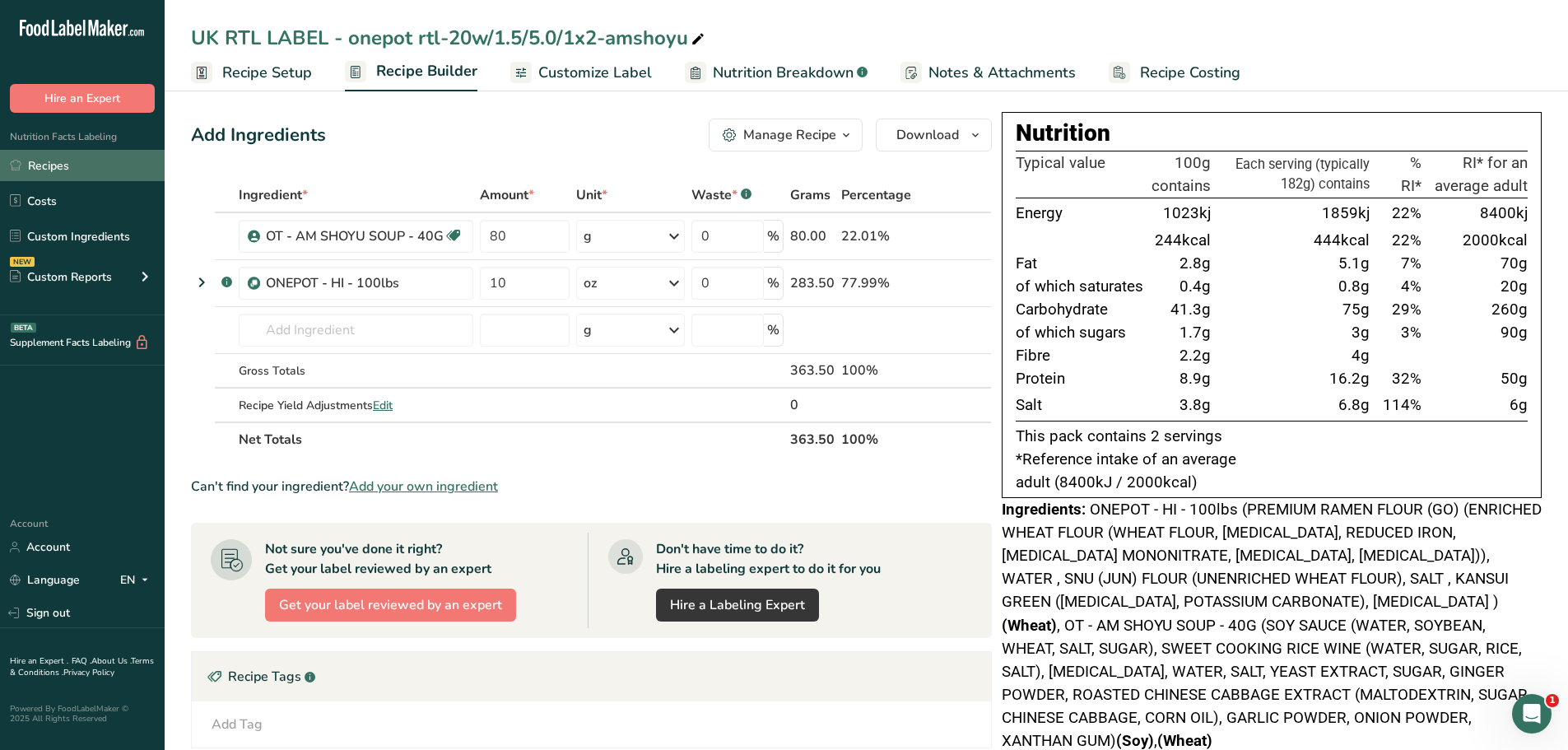
click at [79, 163] on link "Recipes" at bounding box center [82, 165] width 164 height 32
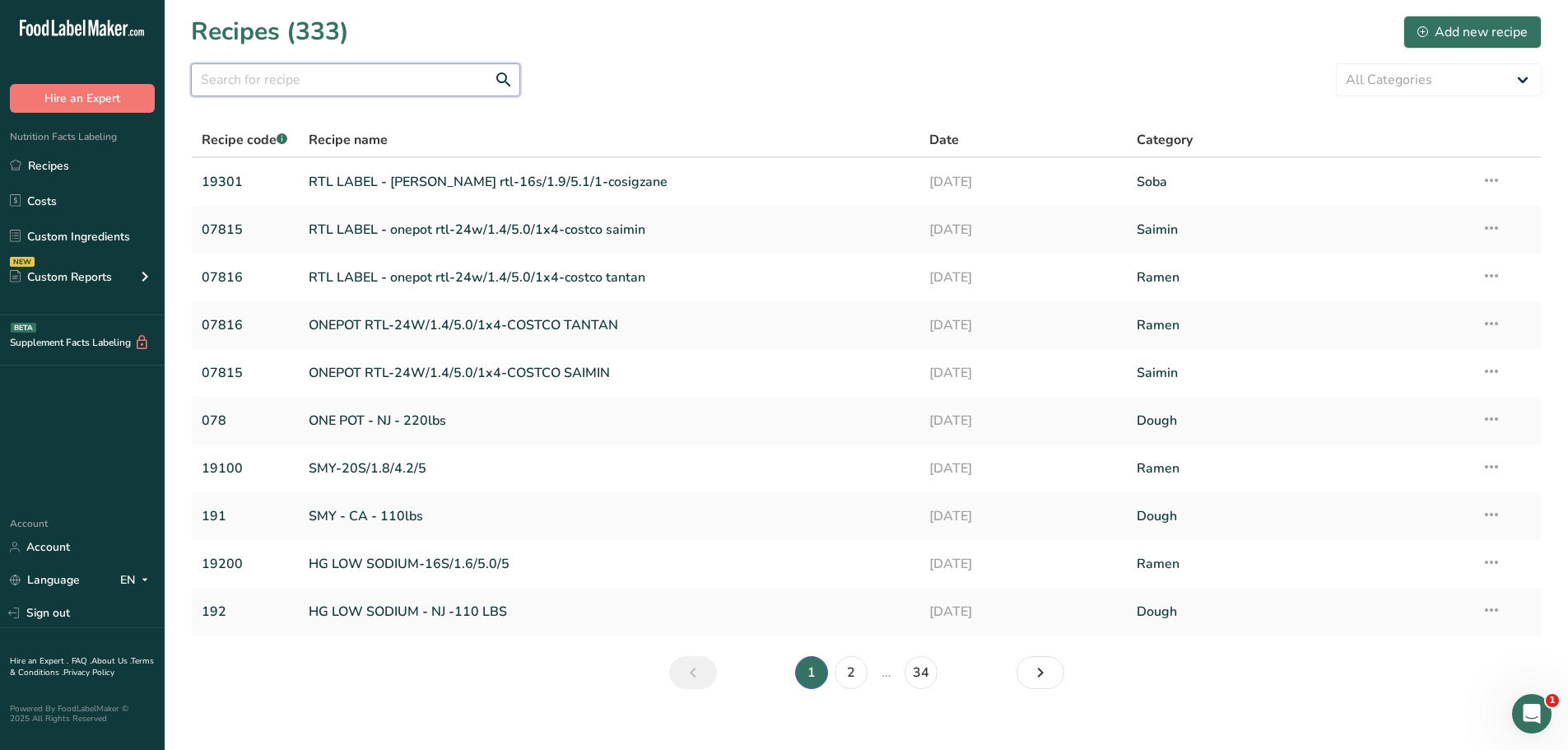
click at [338, 69] on input "text" at bounding box center [355, 80] width 329 height 33
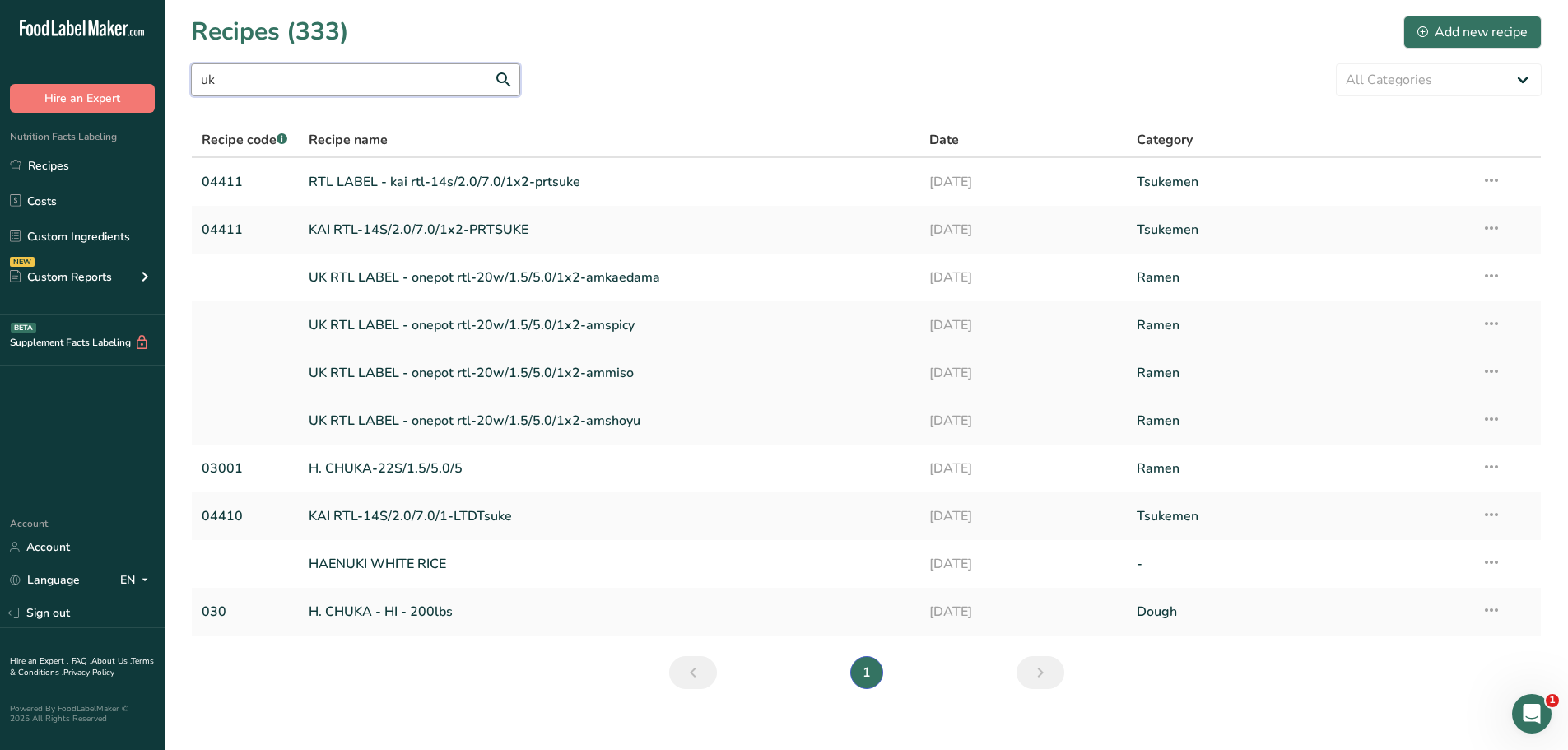
type input "uk"
click at [415, 374] on link "UK RTL LABEL - onepot rtl-20w/1.5/5.0/1x2-ammiso" at bounding box center [610, 373] width 602 height 34
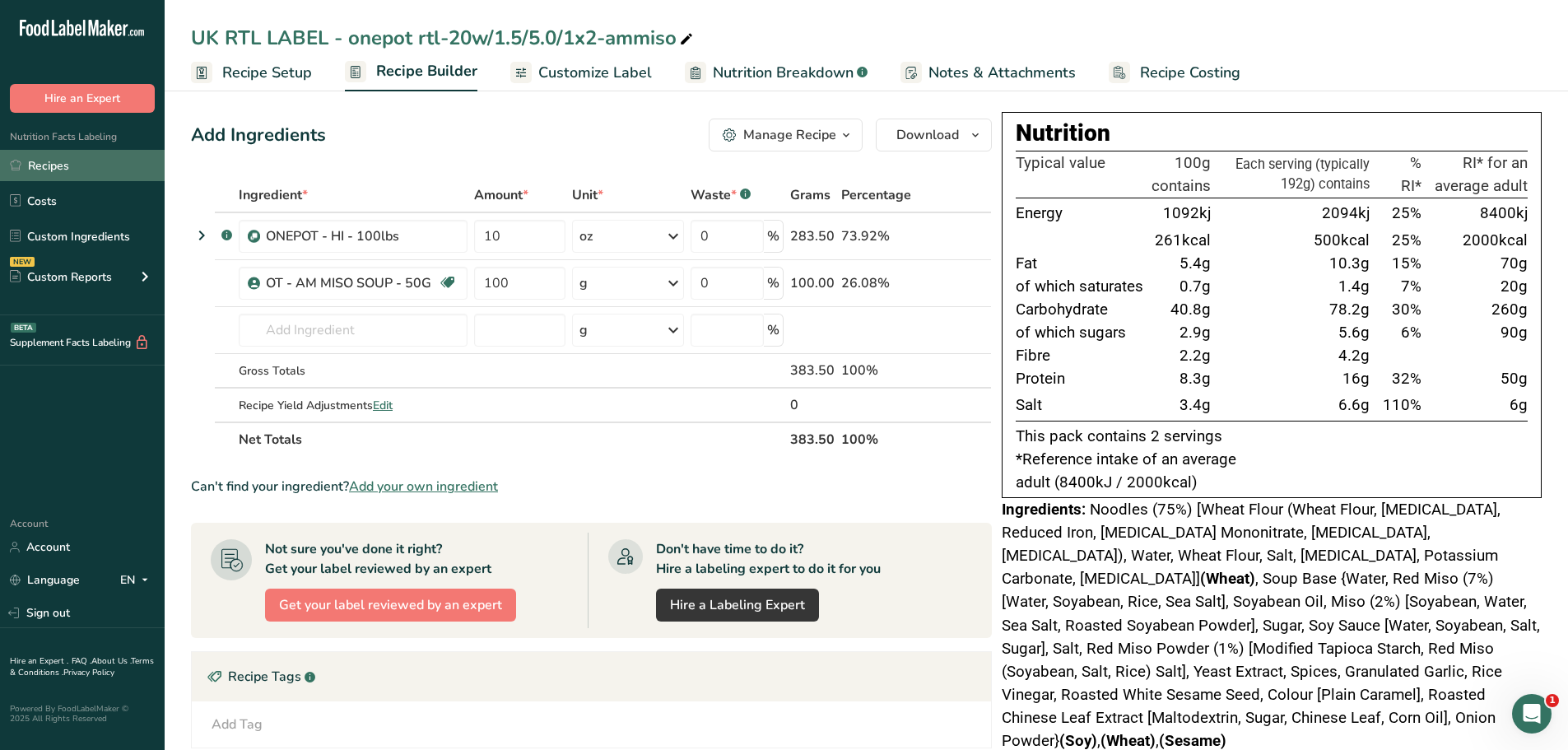
click at [61, 168] on link "Recipes" at bounding box center [82, 165] width 164 height 32
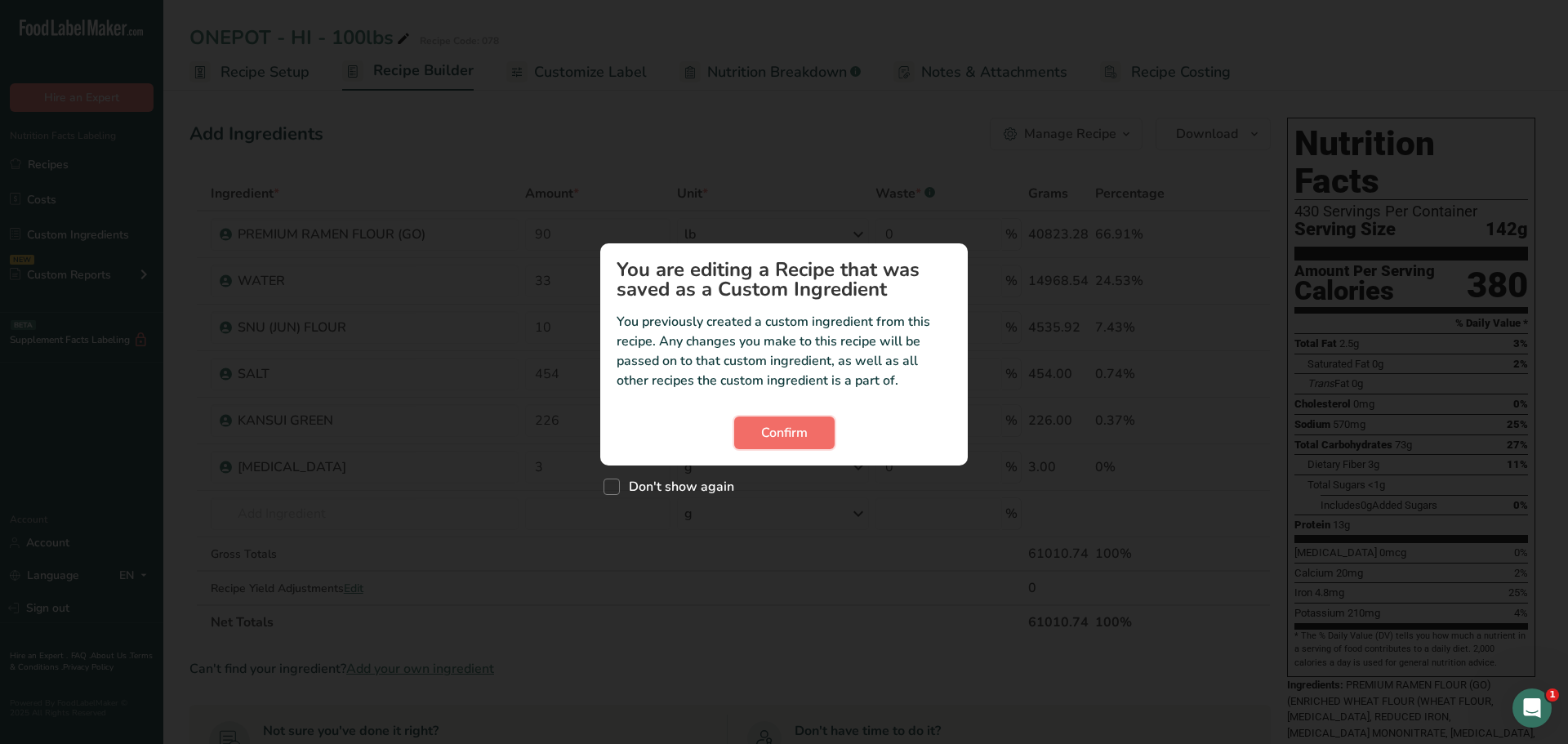
click at [798, 436] on span "Confirm" at bounding box center [784, 433] width 47 height 20
